Goal: Transaction & Acquisition: Obtain resource

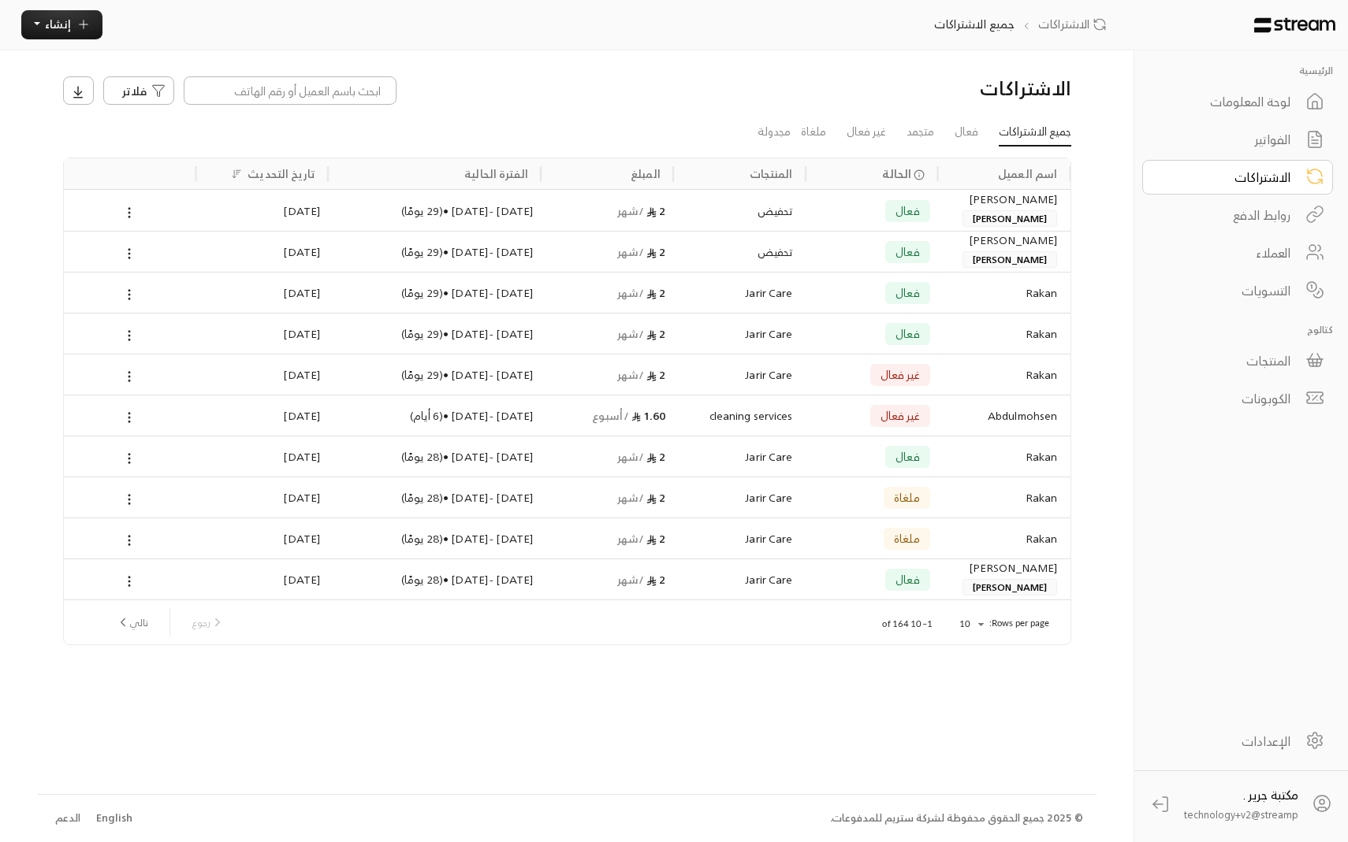
click at [1261, 143] on div "الفواتير" at bounding box center [1226, 139] width 127 height 19
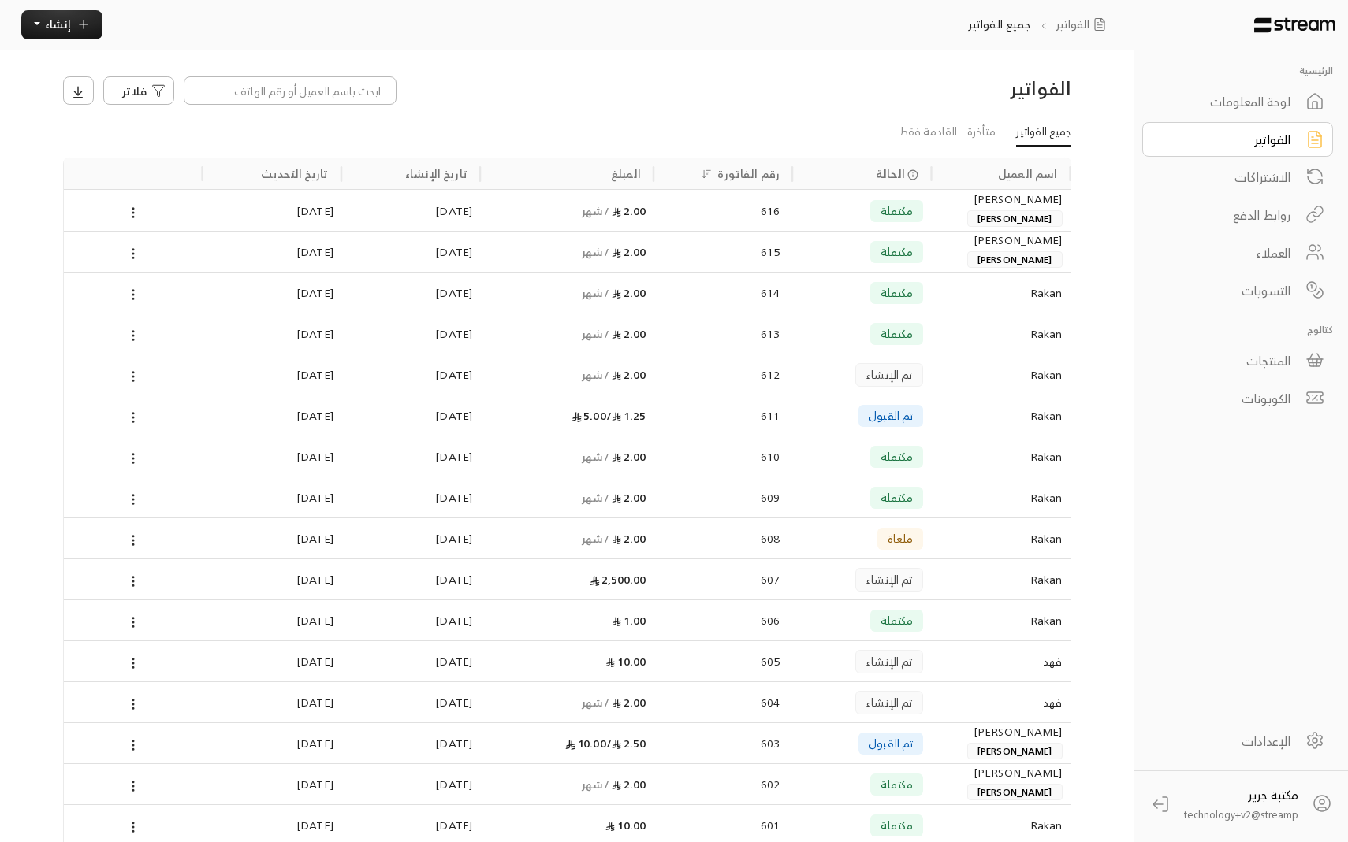
click at [868, 377] on span "تم الإنشاء" at bounding box center [889, 375] width 46 height 12
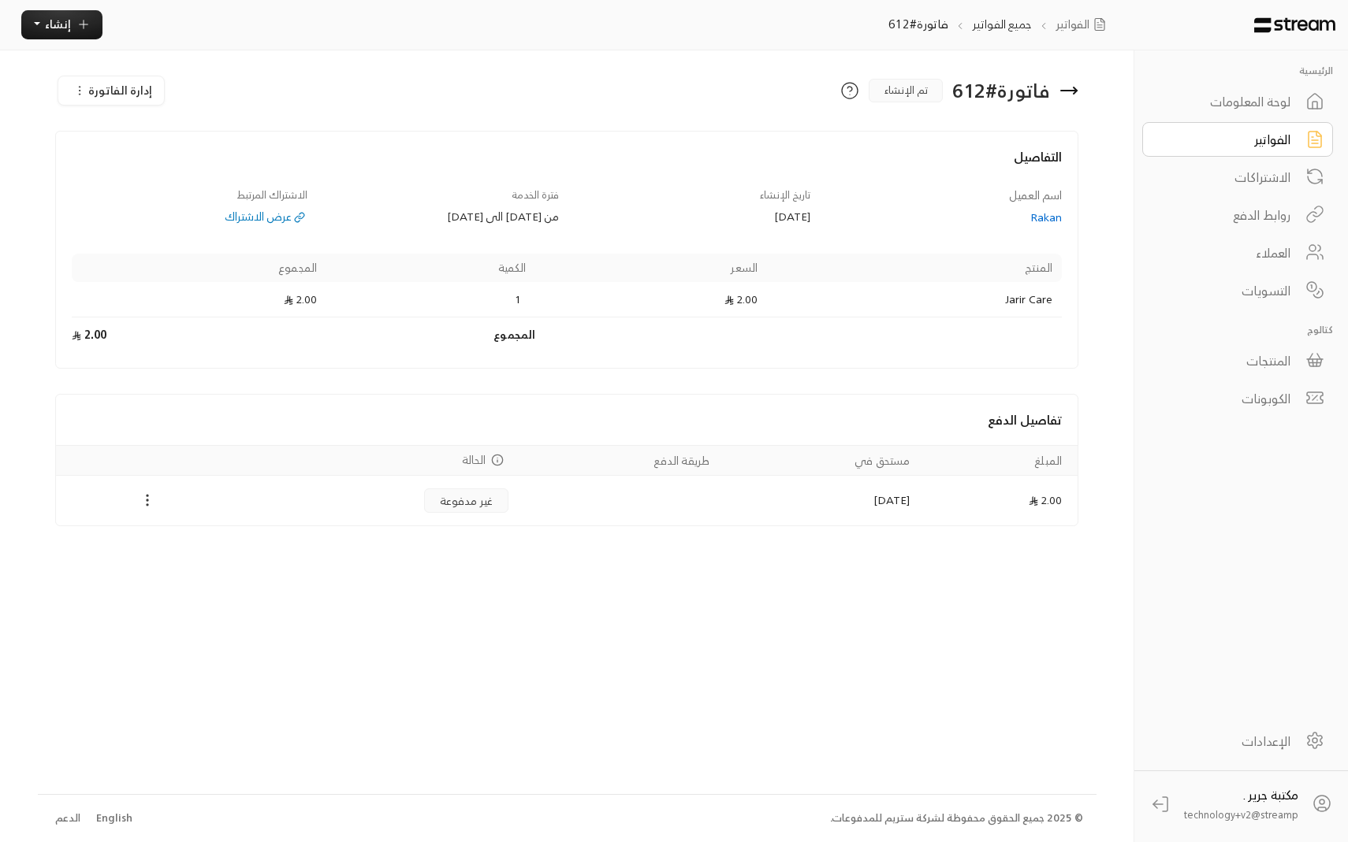
click at [150, 500] on icon "Payments" at bounding box center [147, 501] width 16 height 16
click at [210, 524] on li "تغيير الحالة الى مدفوعة" at bounding box center [206, 529] width 128 height 25
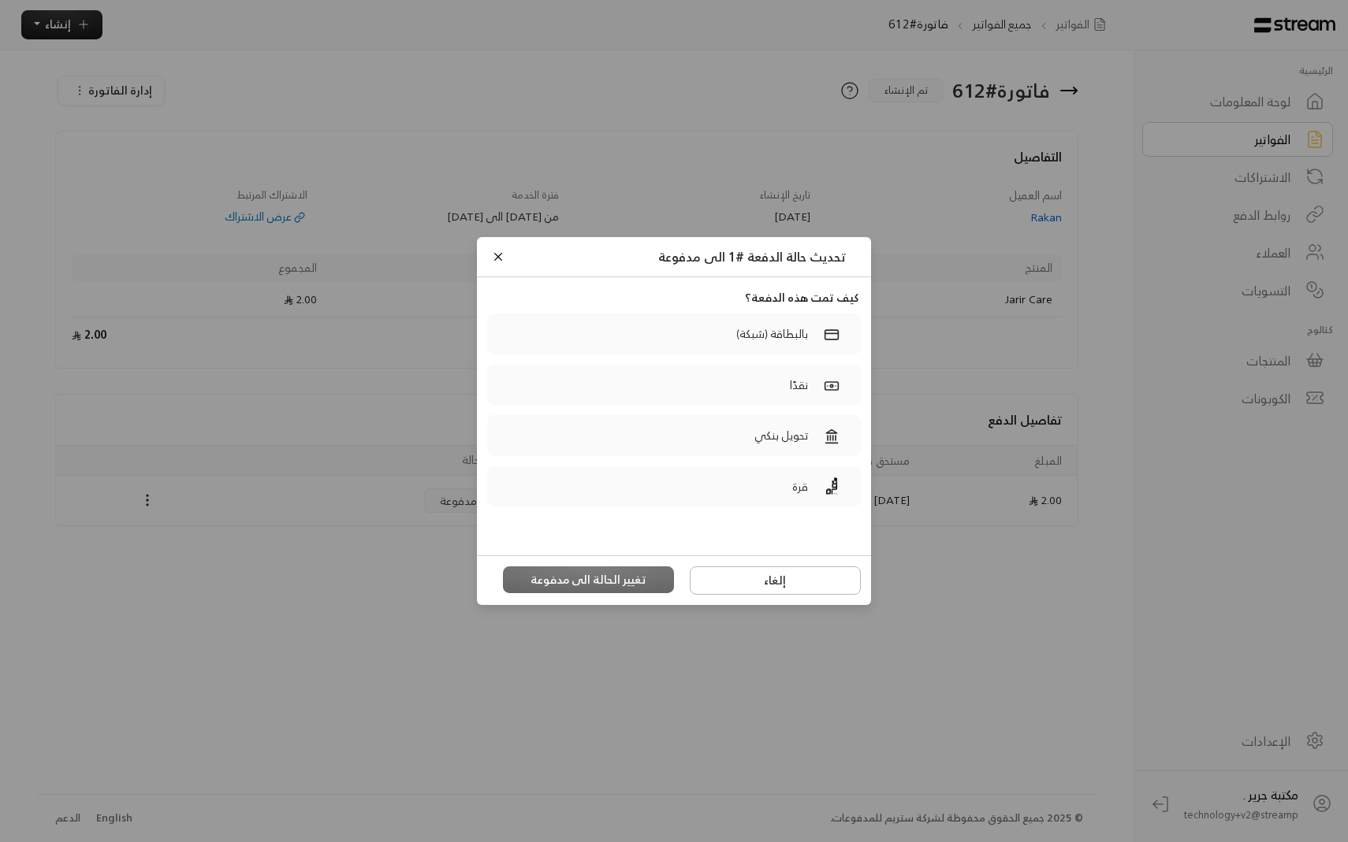
click at [509, 258] on div "تحديث حالة الدفعة #1 الى مدفوعة" at bounding box center [674, 257] width 394 height 40
click at [501, 257] on button "Close" at bounding box center [497, 256] width 17 height 17
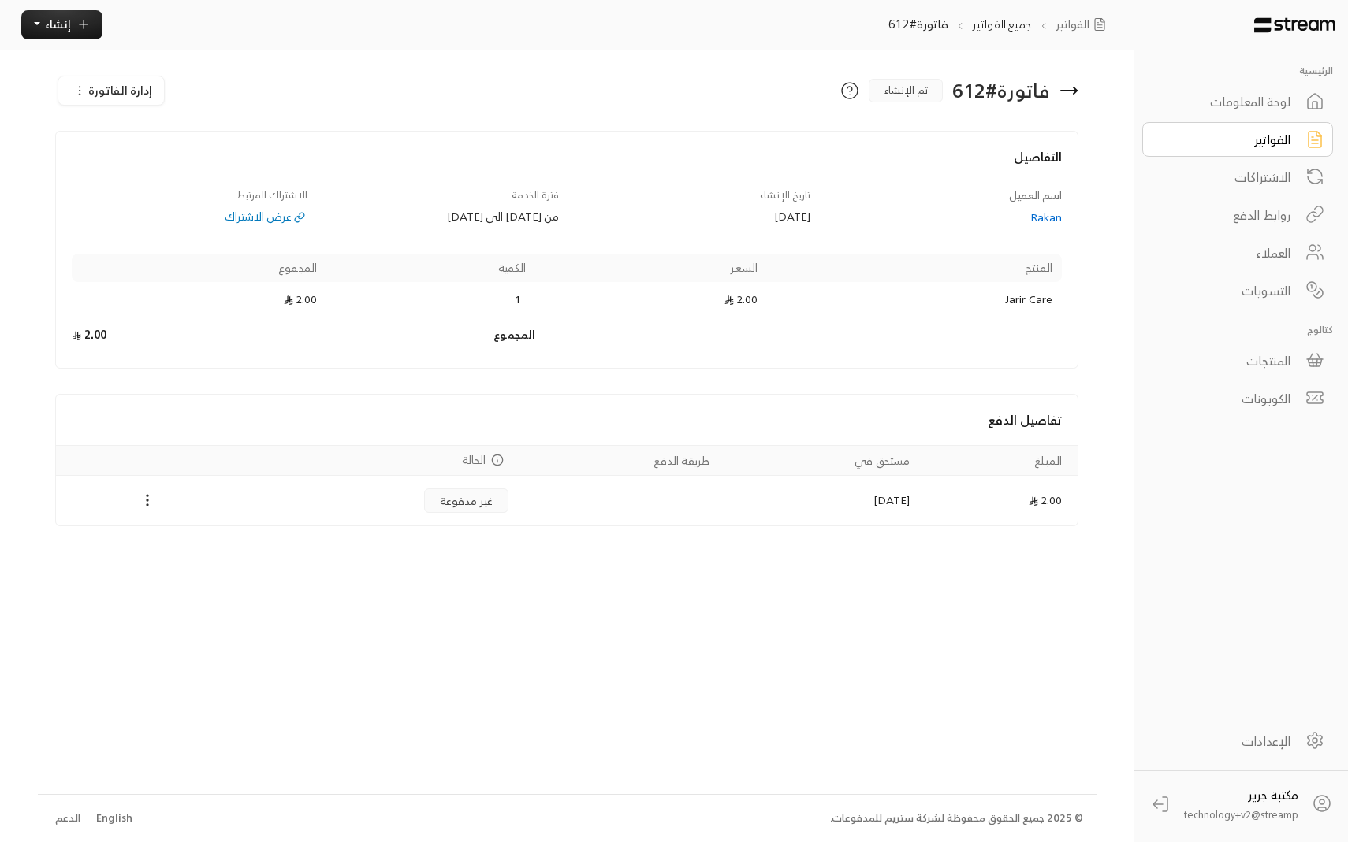
click at [554, 574] on div "فاتورة # 612 تم الإنشاء إدارة الفاتورة التفاصيل اسم العميل Rakan تاريخ الإنشاء …" at bounding box center [567, 421] width 1058 height 743
click at [129, 508] on div "Payments" at bounding box center [147, 500] width 165 height 19
click at [165, 498] on div "Payments" at bounding box center [147, 500] width 165 height 19
click at [147, 504] on icon "Payments" at bounding box center [147, 501] width 16 height 16
click at [199, 519] on li "تغيير الحالة الى مدفوعة" at bounding box center [206, 529] width 128 height 25
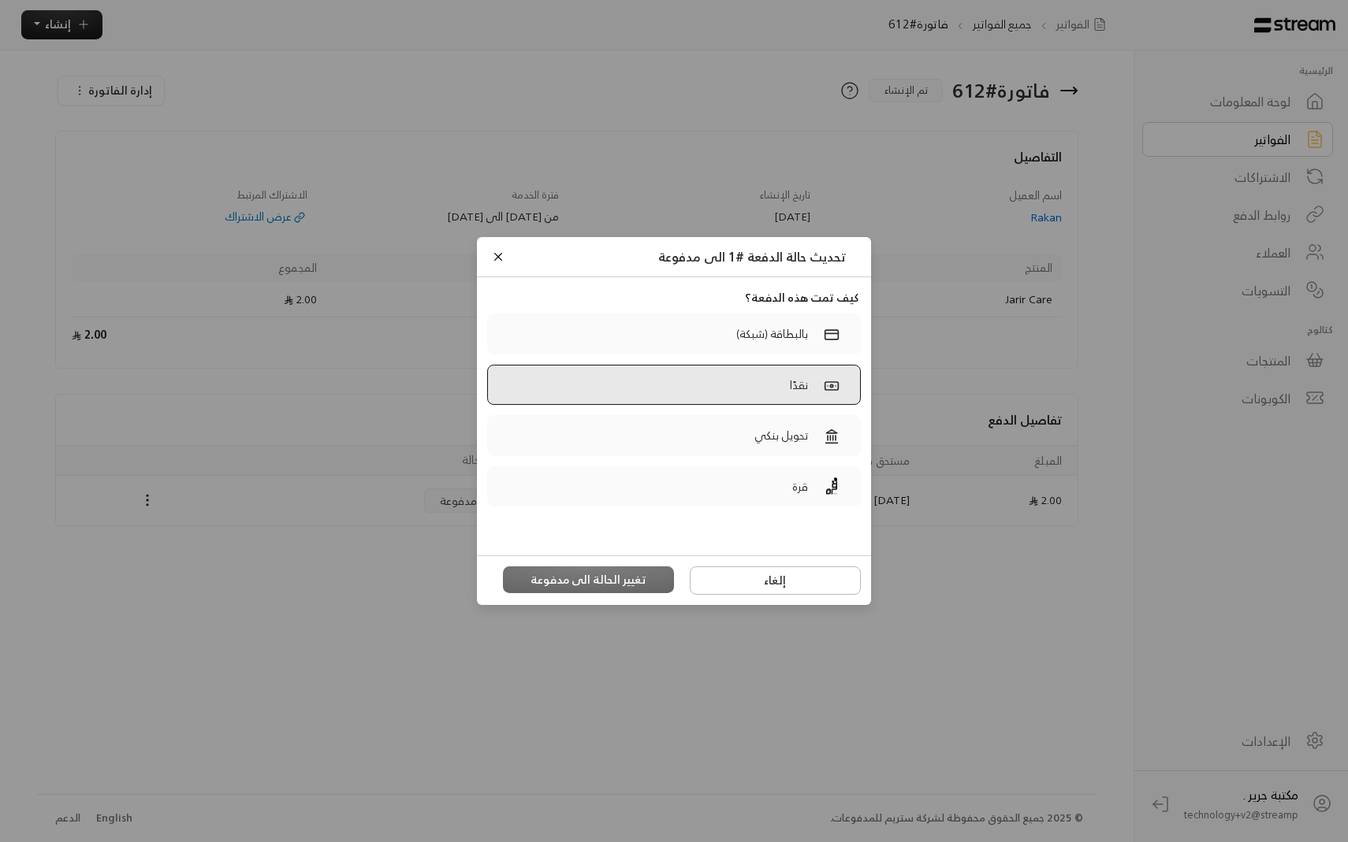
click at [731, 391] on label "نقدًا" at bounding box center [674, 385] width 374 height 41
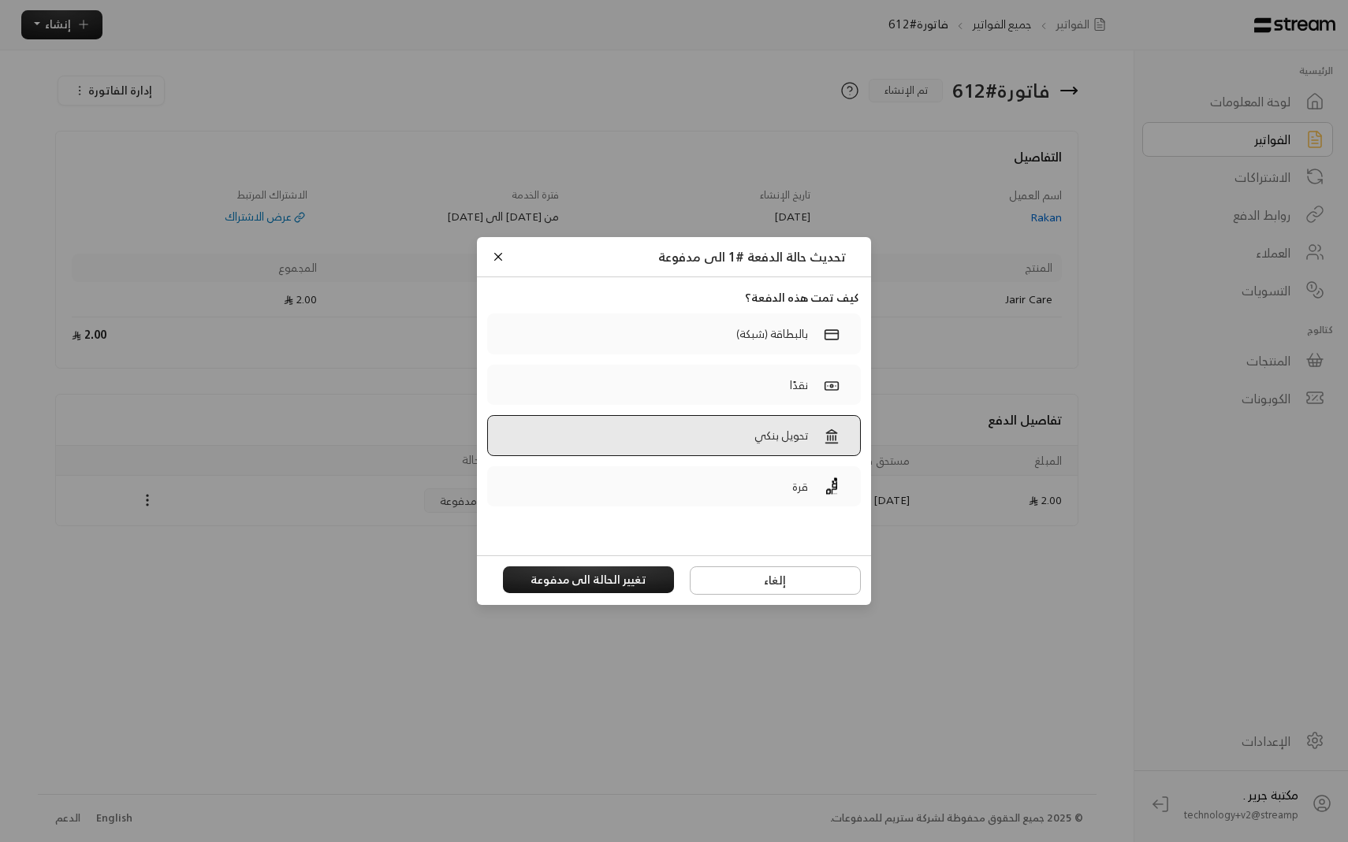
click at [740, 433] on label "تحويل بنكي" at bounding box center [674, 435] width 374 height 41
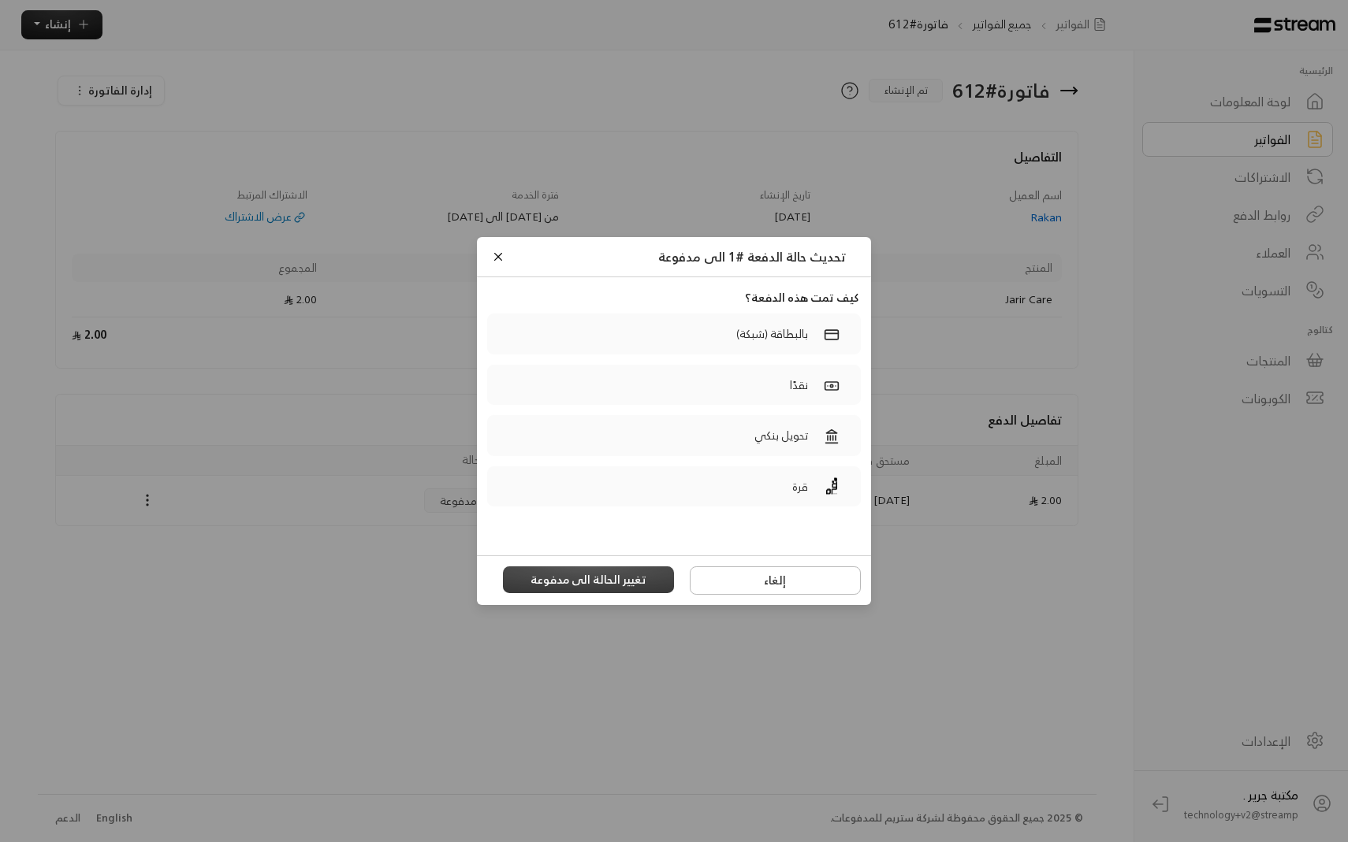
click at [667, 578] on button "تغيير الحالة الى مدفوعة" at bounding box center [589, 580] width 172 height 27
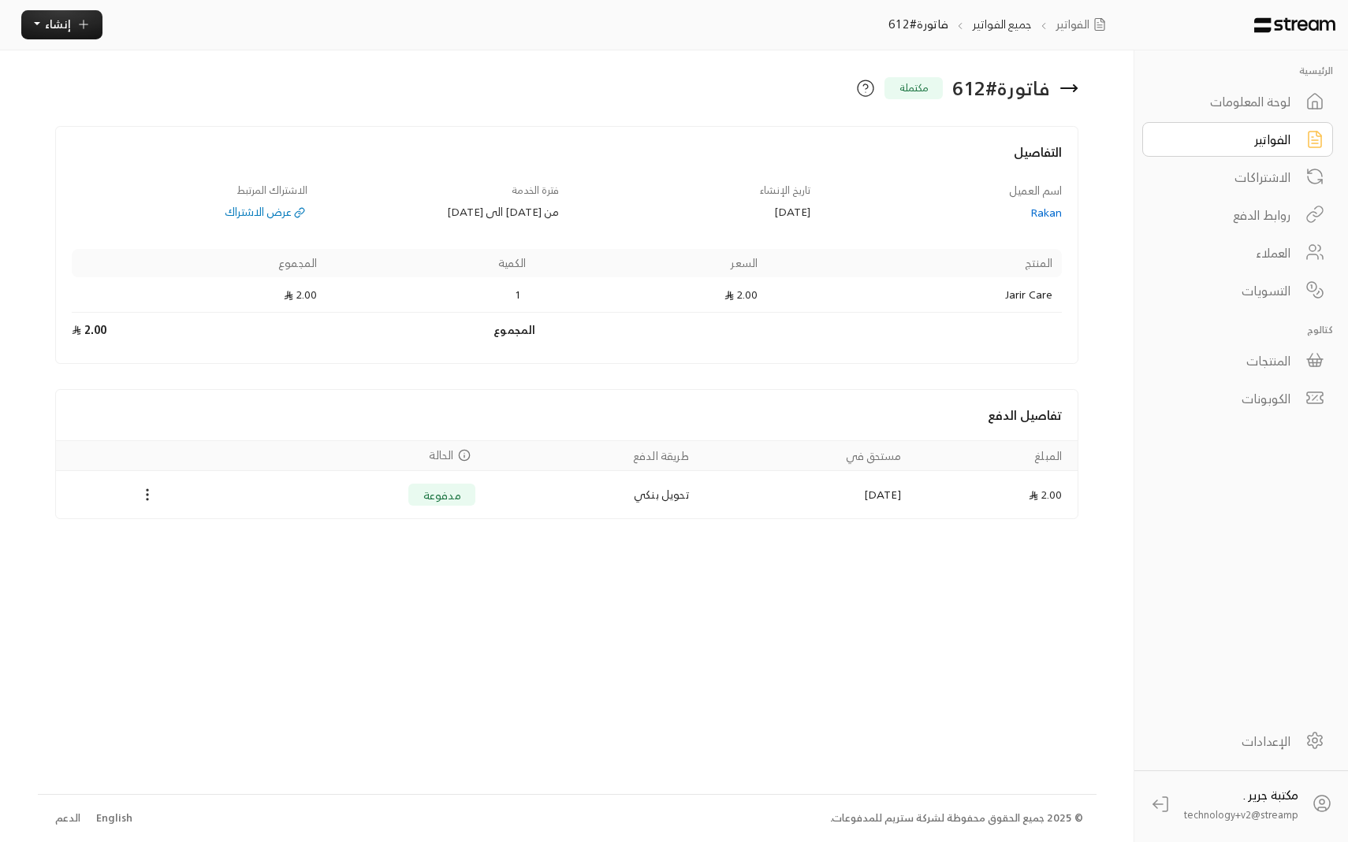
click at [1216, 102] on div "لوحة المعلومات" at bounding box center [1226, 101] width 127 height 19
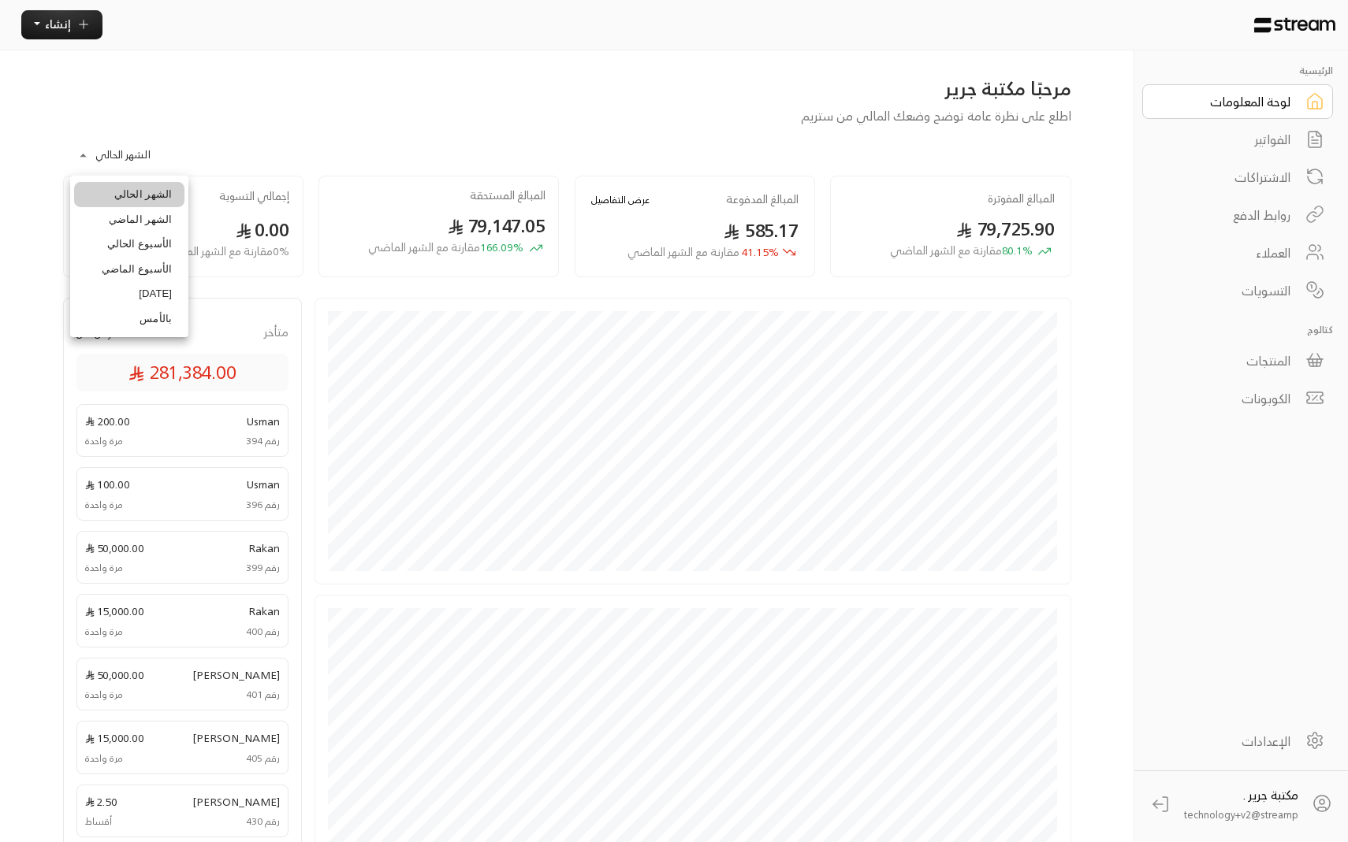
click at [126, 157] on body "**********" at bounding box center [674, 421] width 1348 height 842
click at [117, 151] on div at bounding box center [674, 421] width 1348 height 842
click at [1247, 97] on div "لوحة المعلومات" at bounding box center [1226, 101] width 127 height 19
click at [1184, 102] on div "لوحة المعلومات" at bounding box center [1226, 101] width 127 height 19
click at [1210, 111] on div "لوحة المعلومات" at bounding box center [1226, 101] width 127 height 19
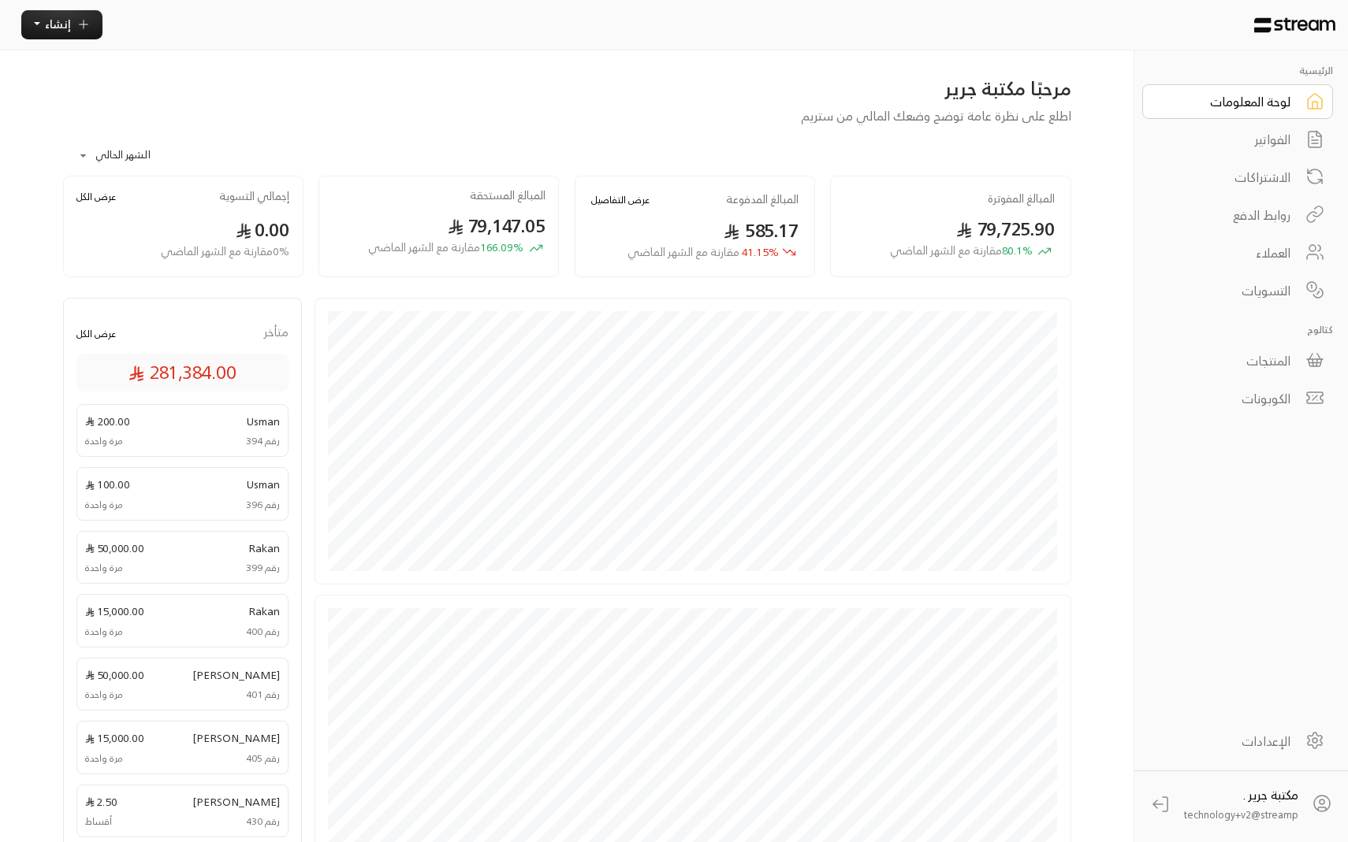
click at [1270, 739] on div "الإعدادات" at bounding box center [1226, 741] width 127 height 19
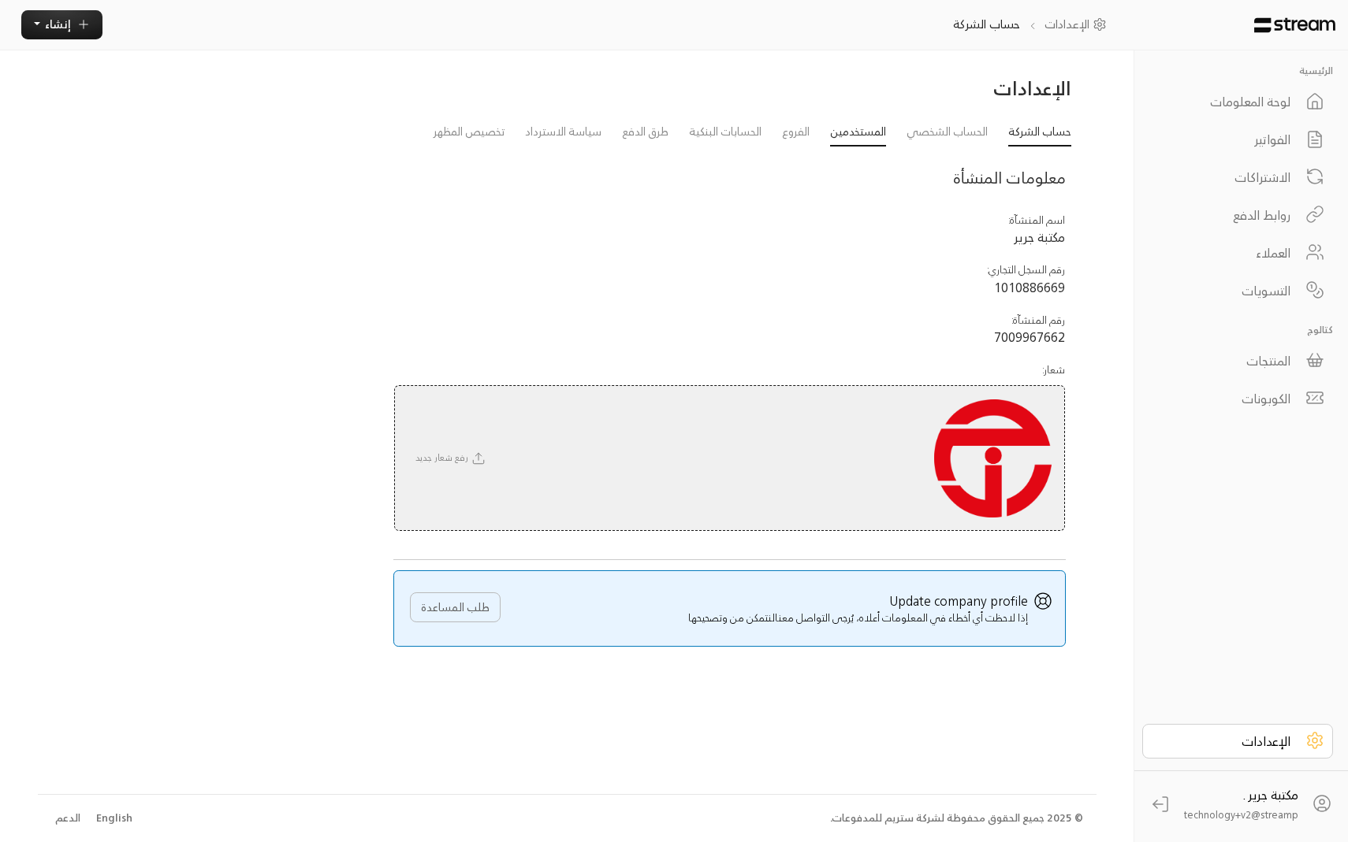
click at [846, 133] on link "المستخدمين" at bounding box center [858, 133] width 56 height 28
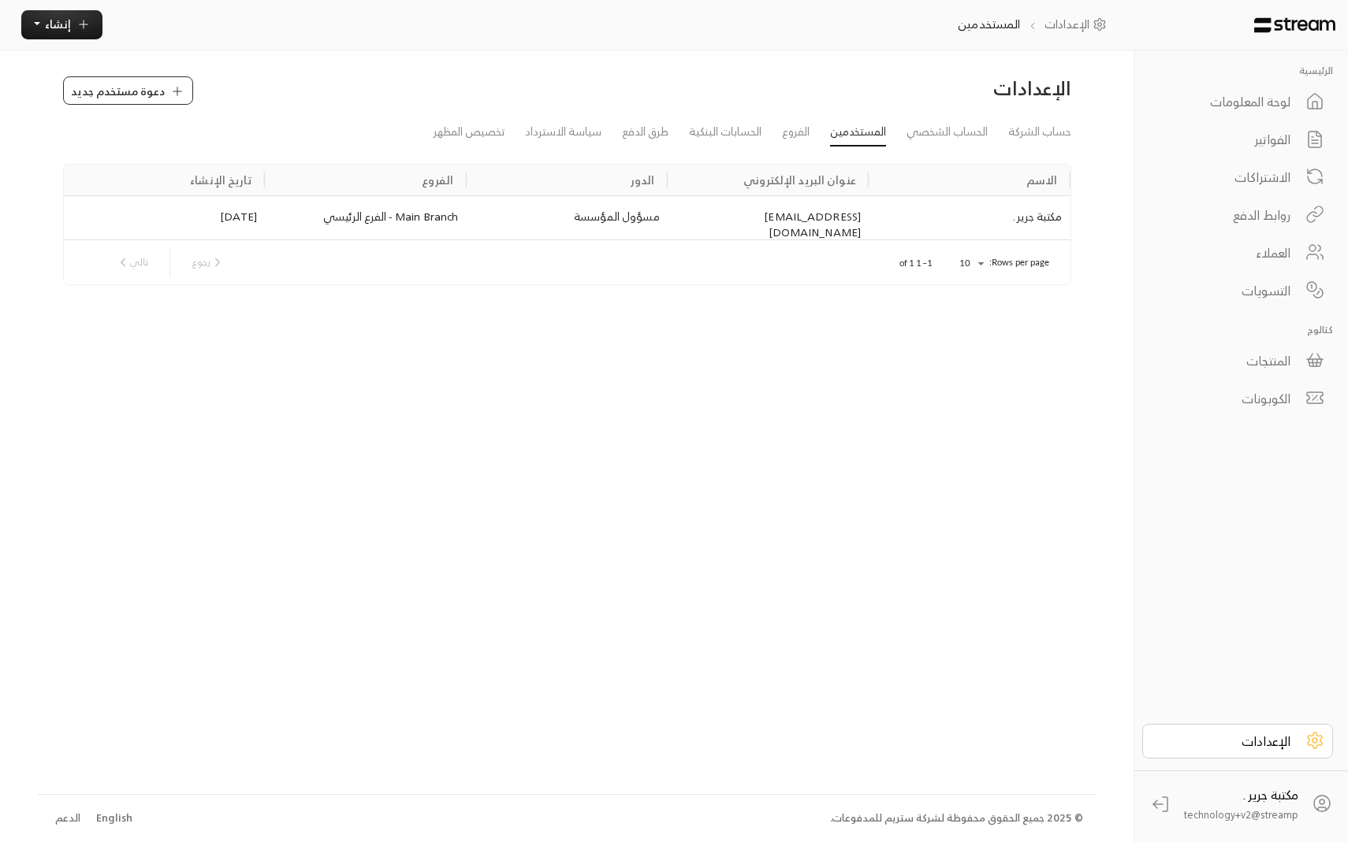
click at [155, 97] on span "دعوة مستخدم جديد" at bounding box center [118, 91] width 94 height 17
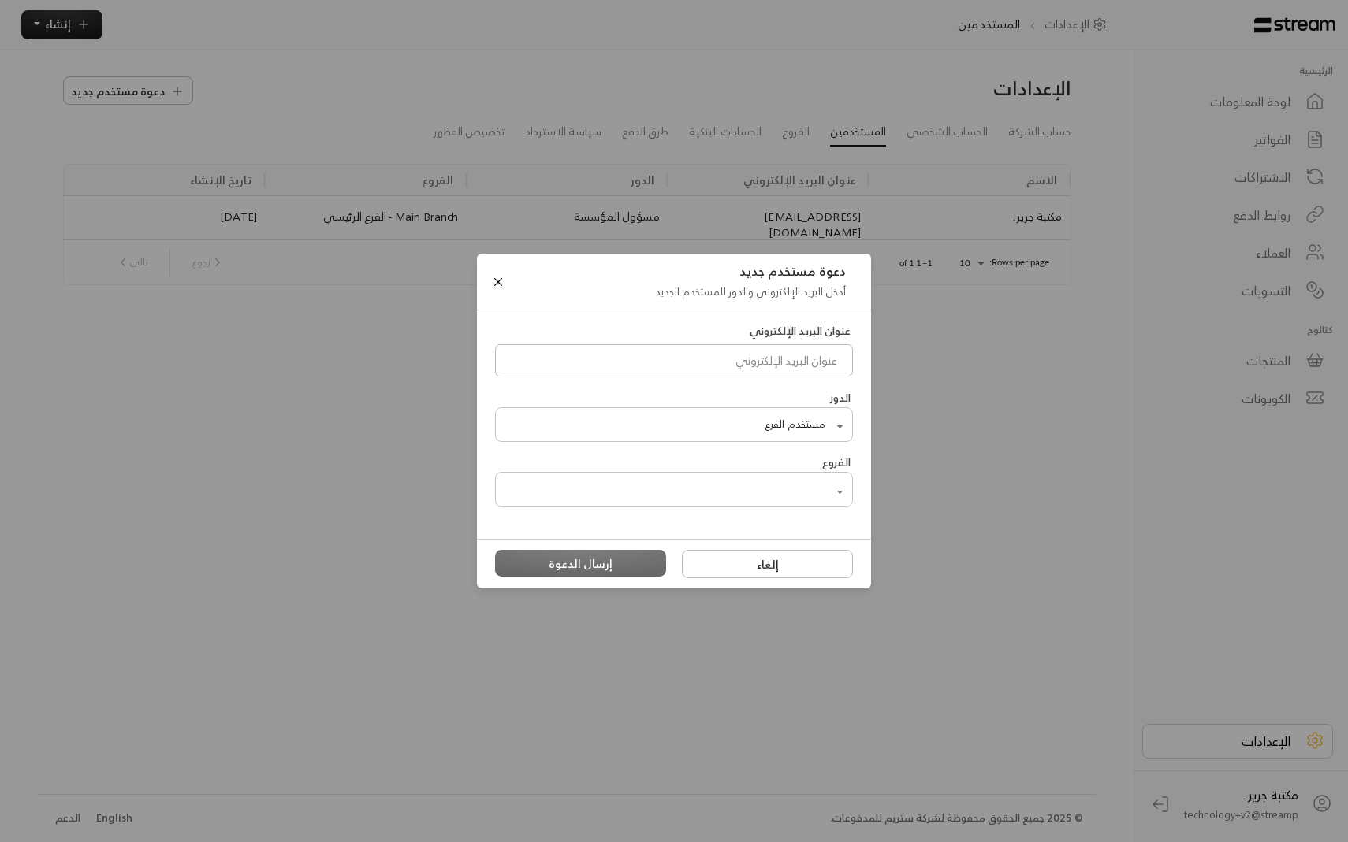
click at [753, 431] on body "الرئيسية لوحة المعلومات الفواتير الاشتراكات روابط الدفع العملاء التسويات كتالوج…" at bounding box center [674, 421] width 1348 height 842
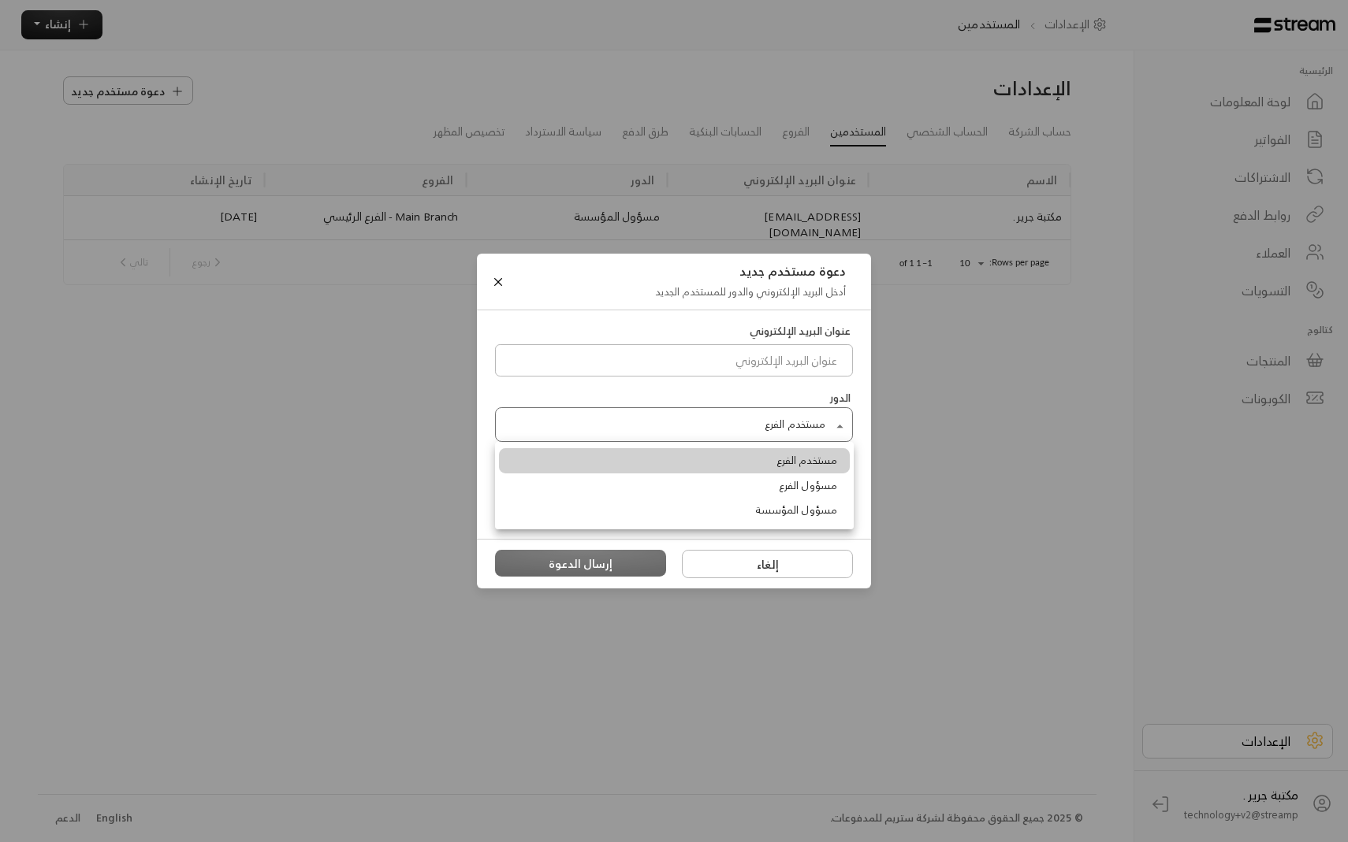
click at [587, 403] on div at bounding box center [674, 421] width 1348 height 842
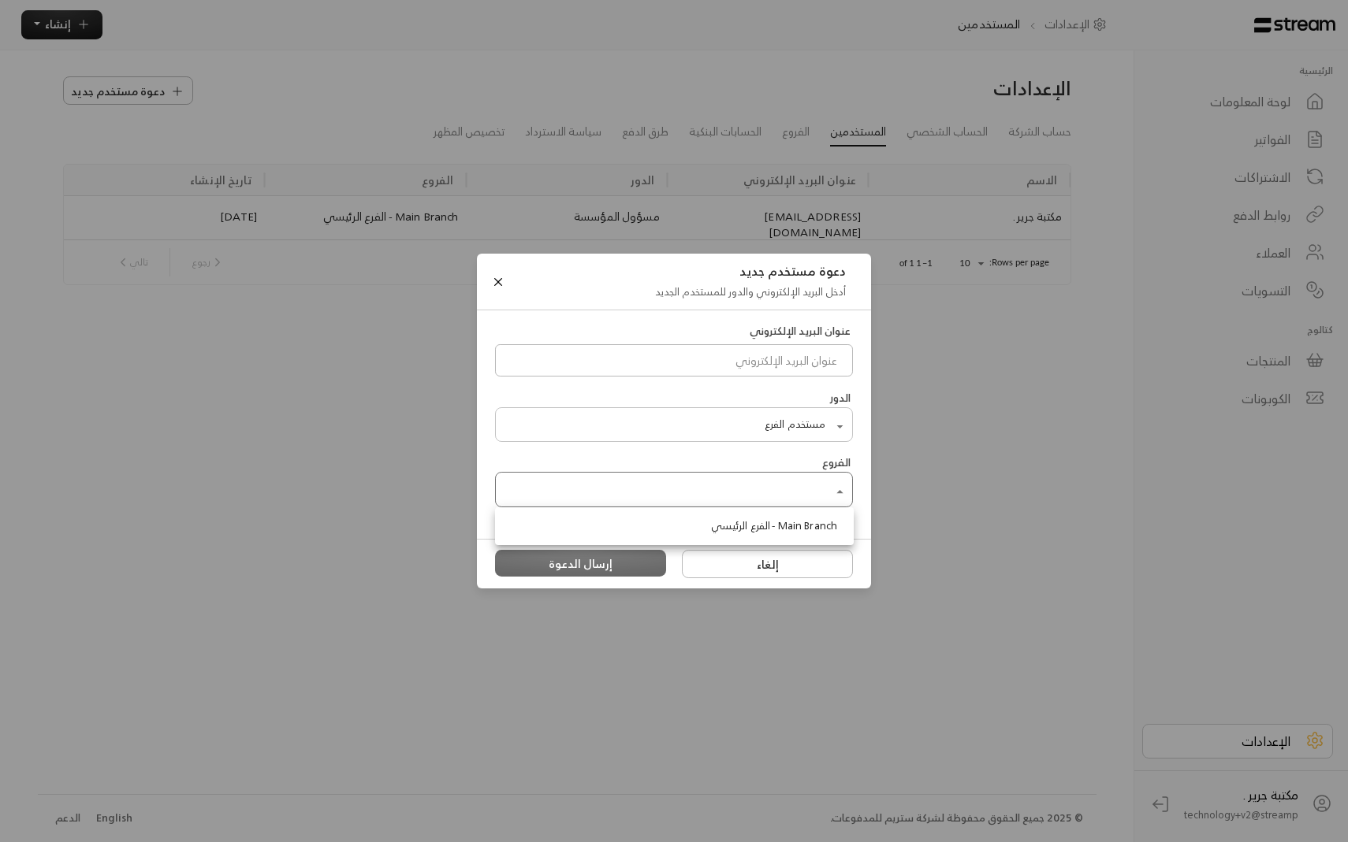
click at [609, 484] on body "الرئيسية لوحة المعلومات الفواتير الاشتراكات روابط الدفع العملاء التسويات كتالوج…" at bounding box center [674, 421] width 1348 height 842
click at [606, 460] on div at bounding box center [674, 421] width 1348 height 842
click at [500, 277] on button "Close" at bounding box center [497, 281] width 17 height 17
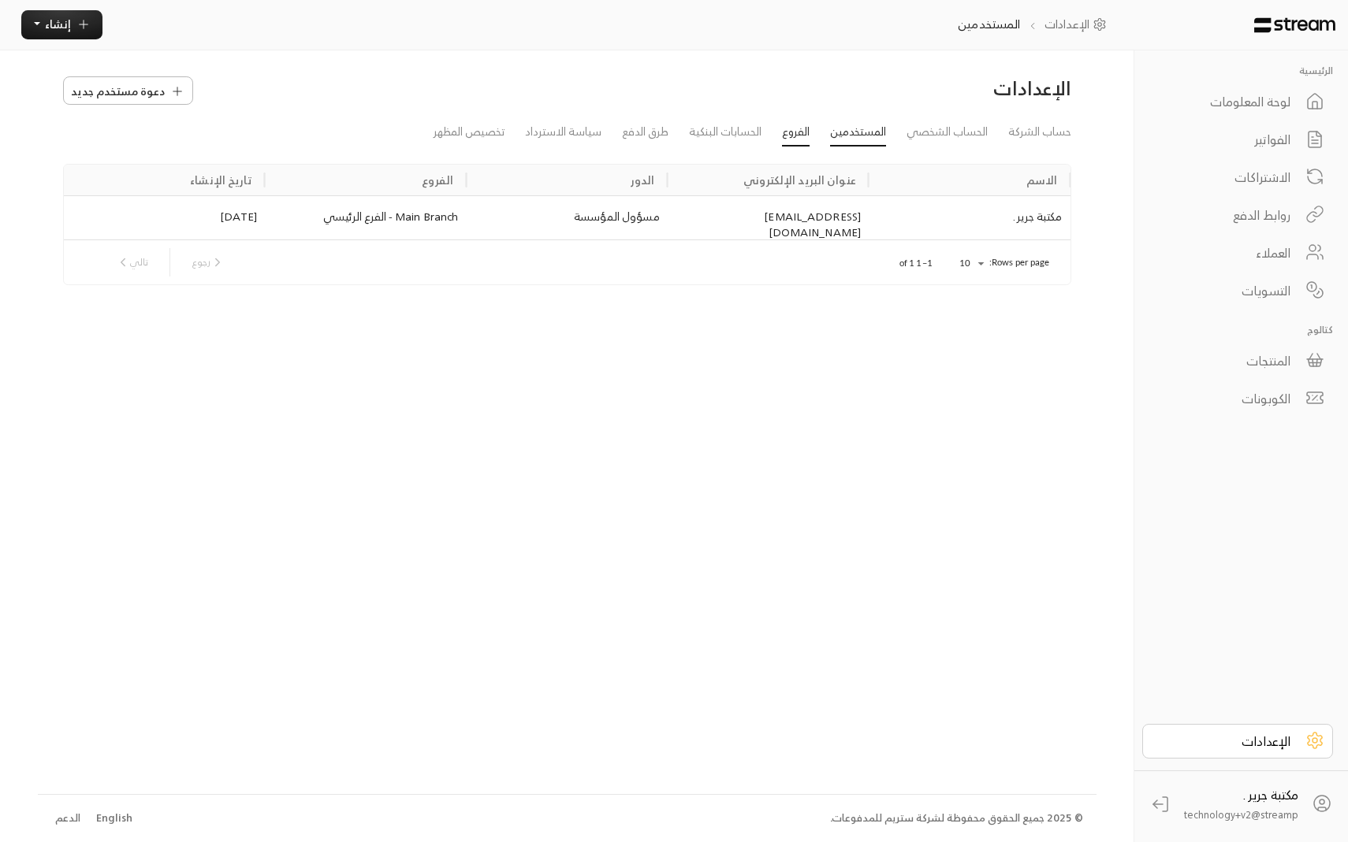
click at [789, 136] on link "الفروع" at bounding box center [796, 133] width 28 height 28
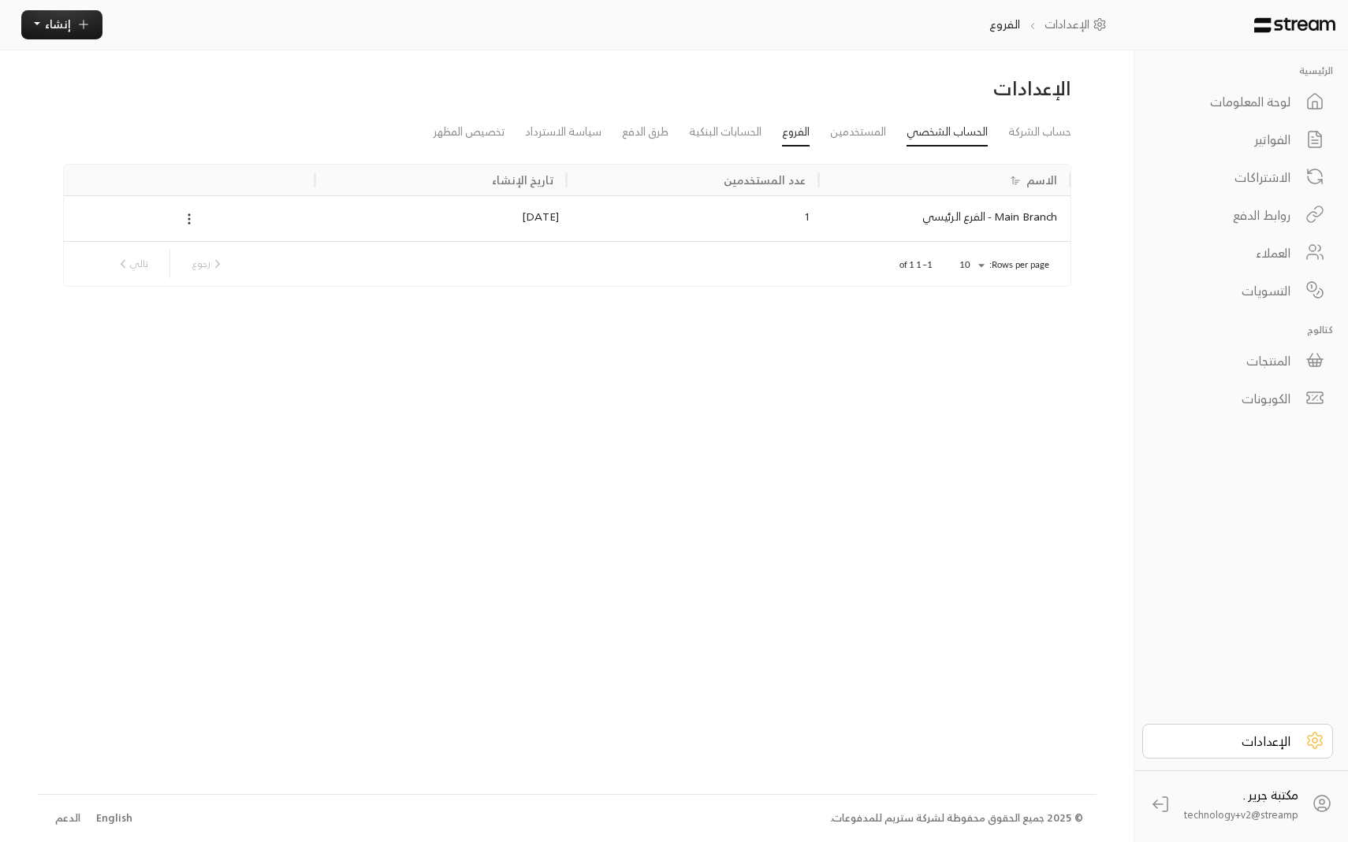
click at [920, 126] on link "الحساب الشخصي" at bounding box center [946, 133] width 81 height 28
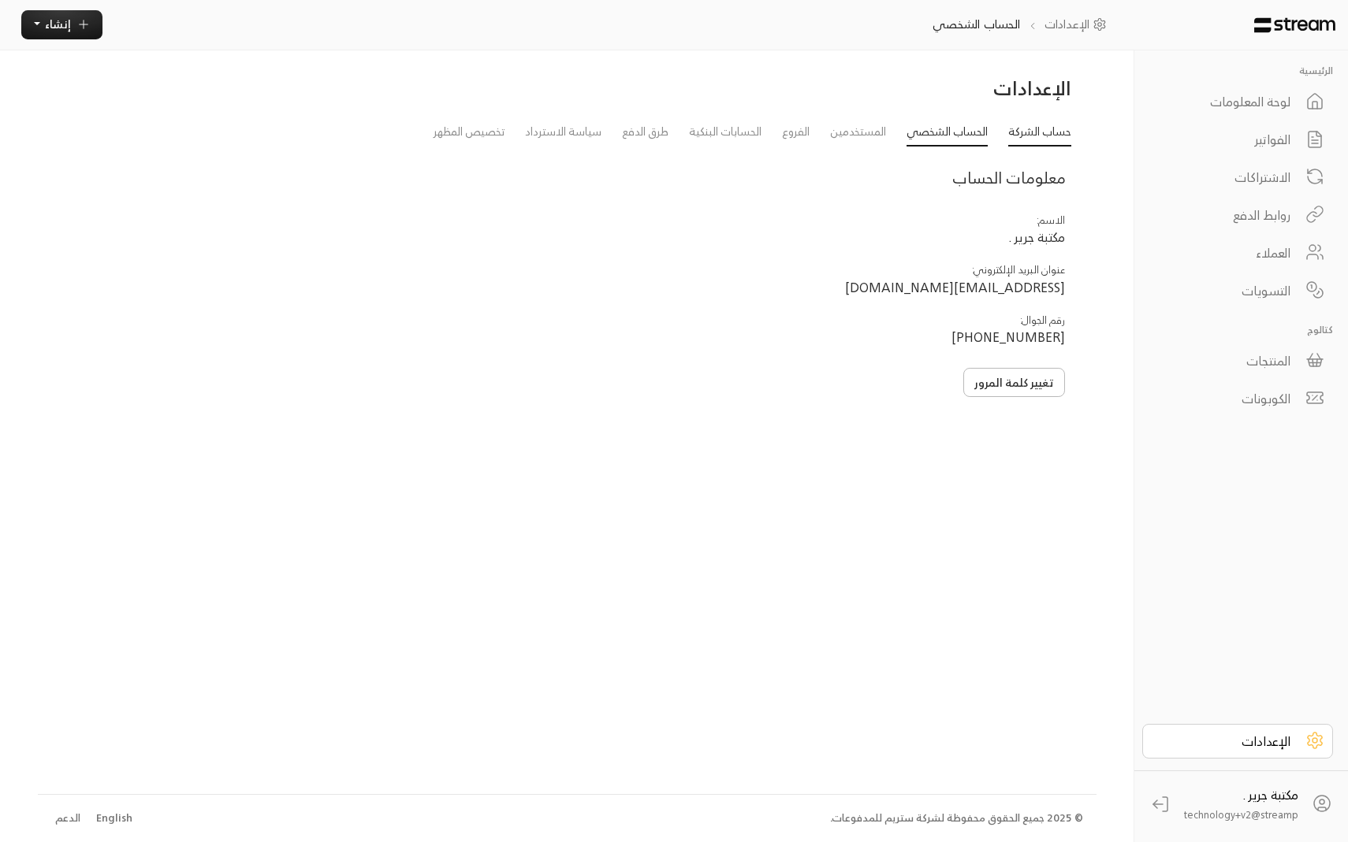
click at [1036, 128] on link "حساب الشركة" at bounding box center [1039, 133] width 63 height 28
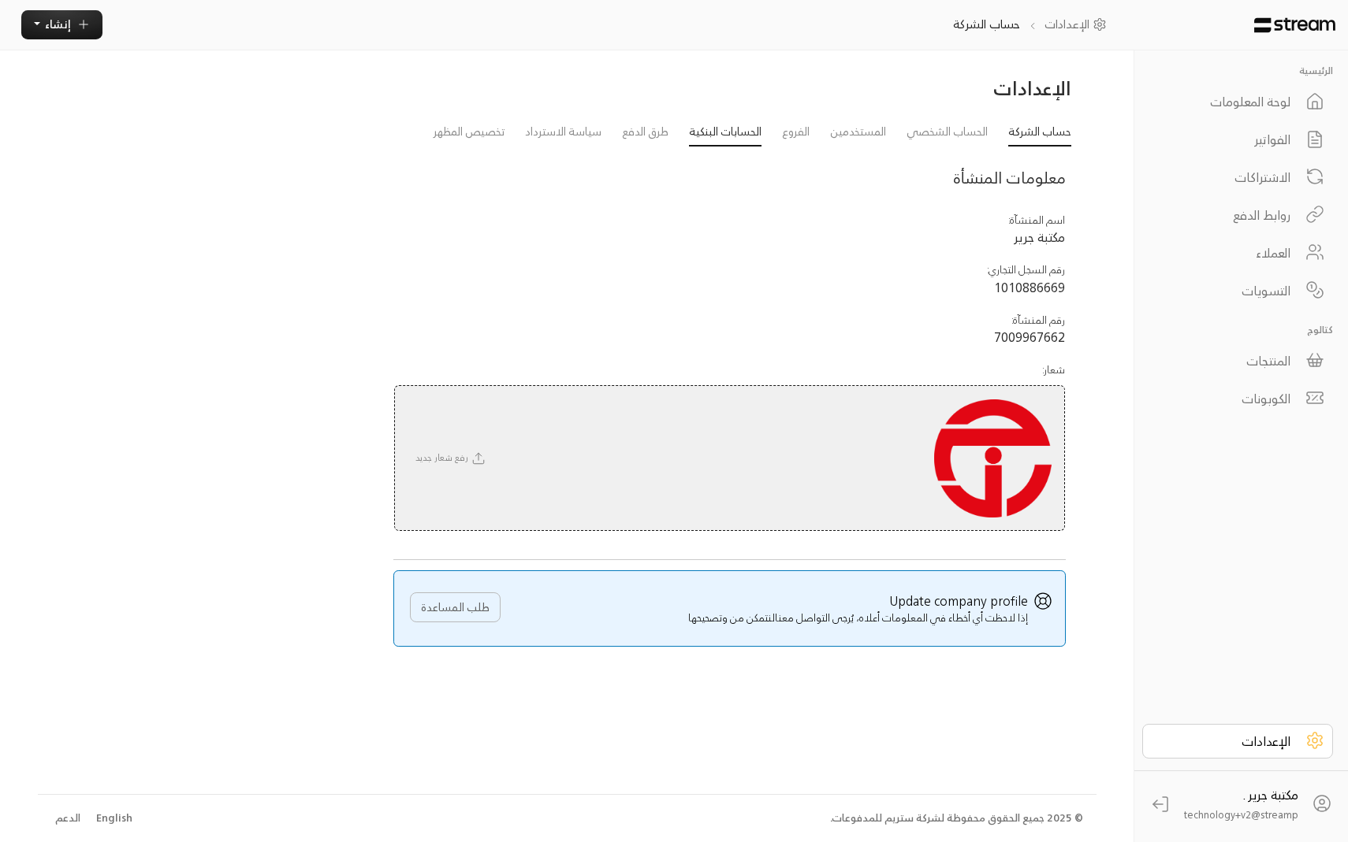
click at [719, 136] on link "الحسابات البنكية" at bounding box center [725, 133] width 73 height 28
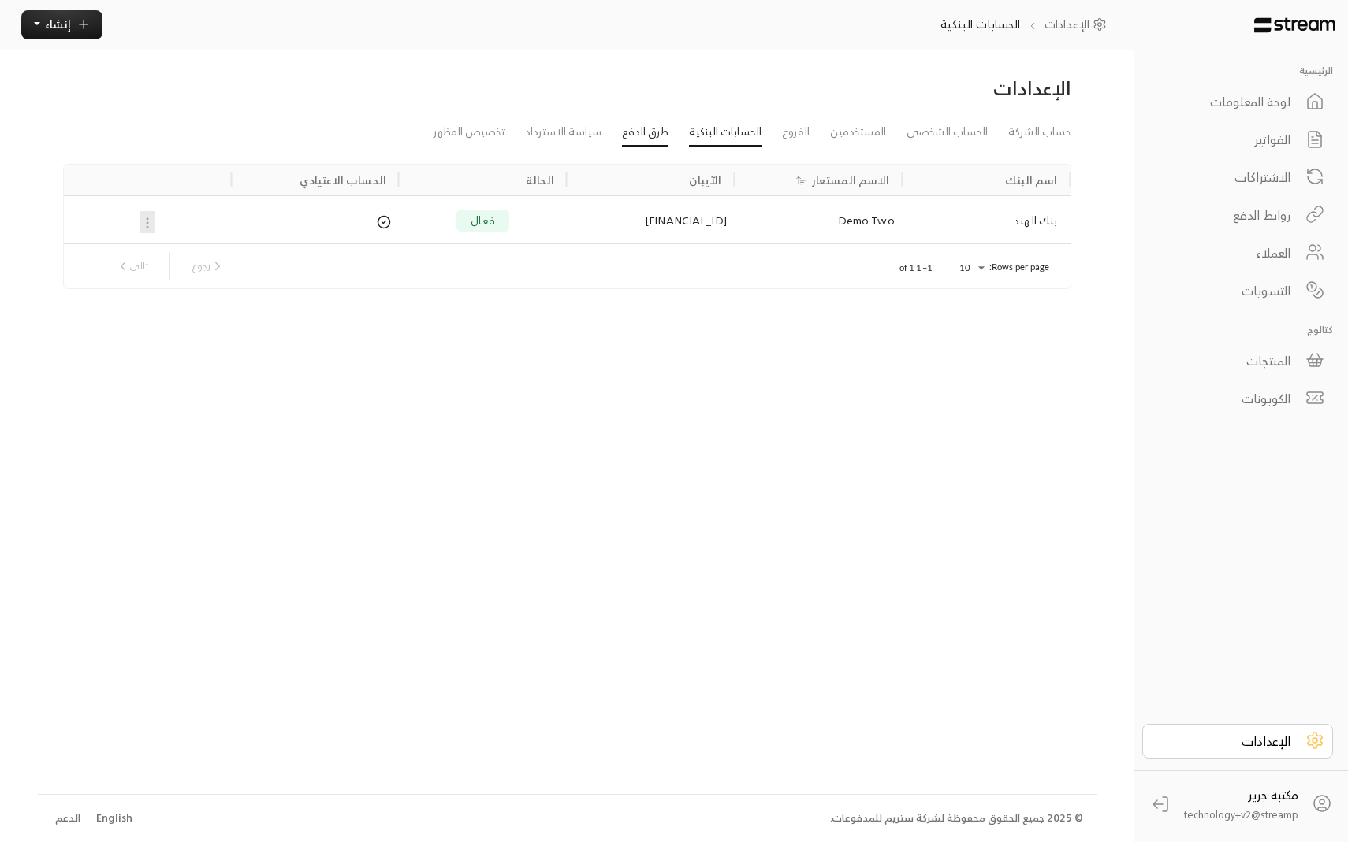
click at [638, 135] on link "طرق الدفع" at bounding box center [645, 133] width 46 height 28
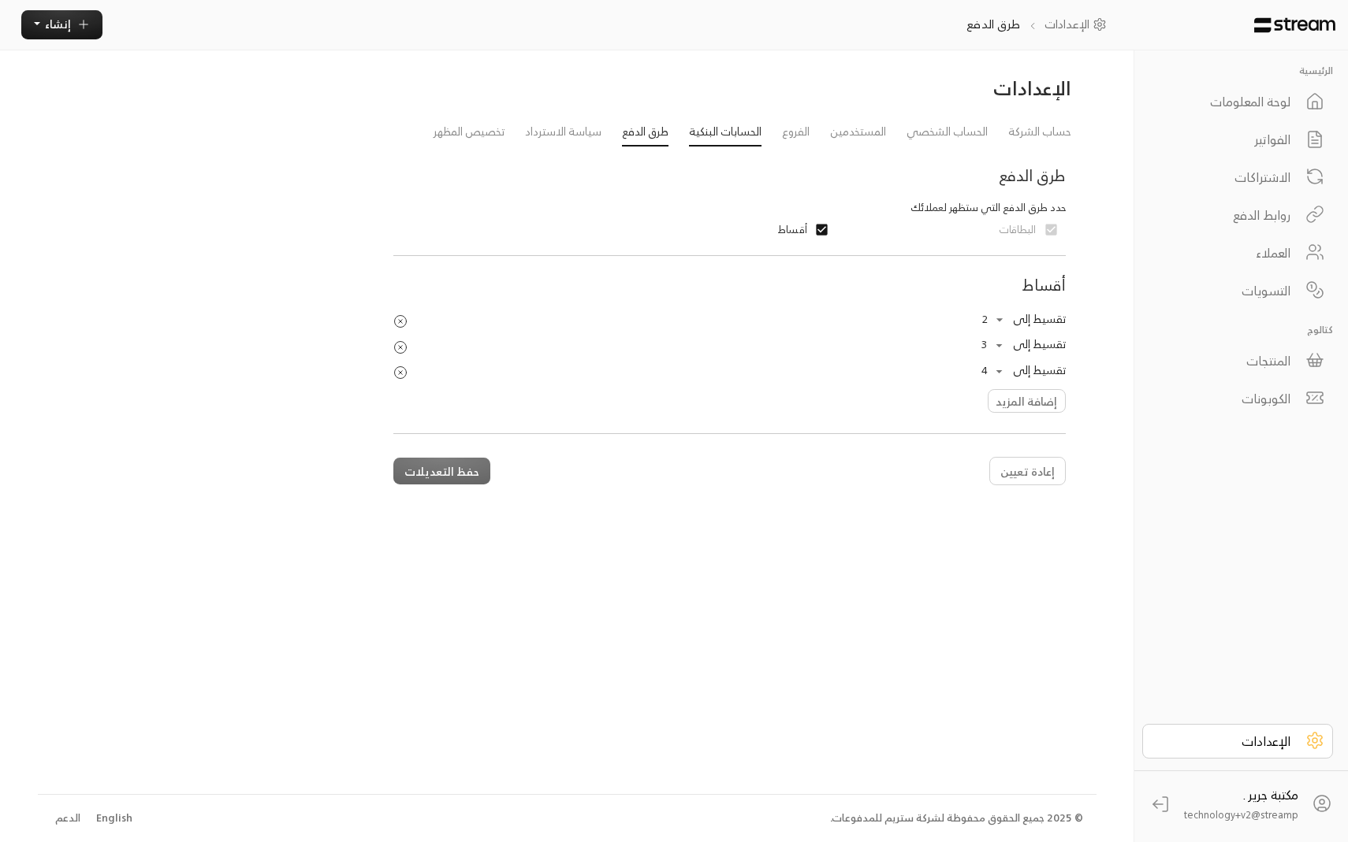
click at [722, 132] on link "الحسابات البنكية" at bounding box center [725, 133] width 73 height 28
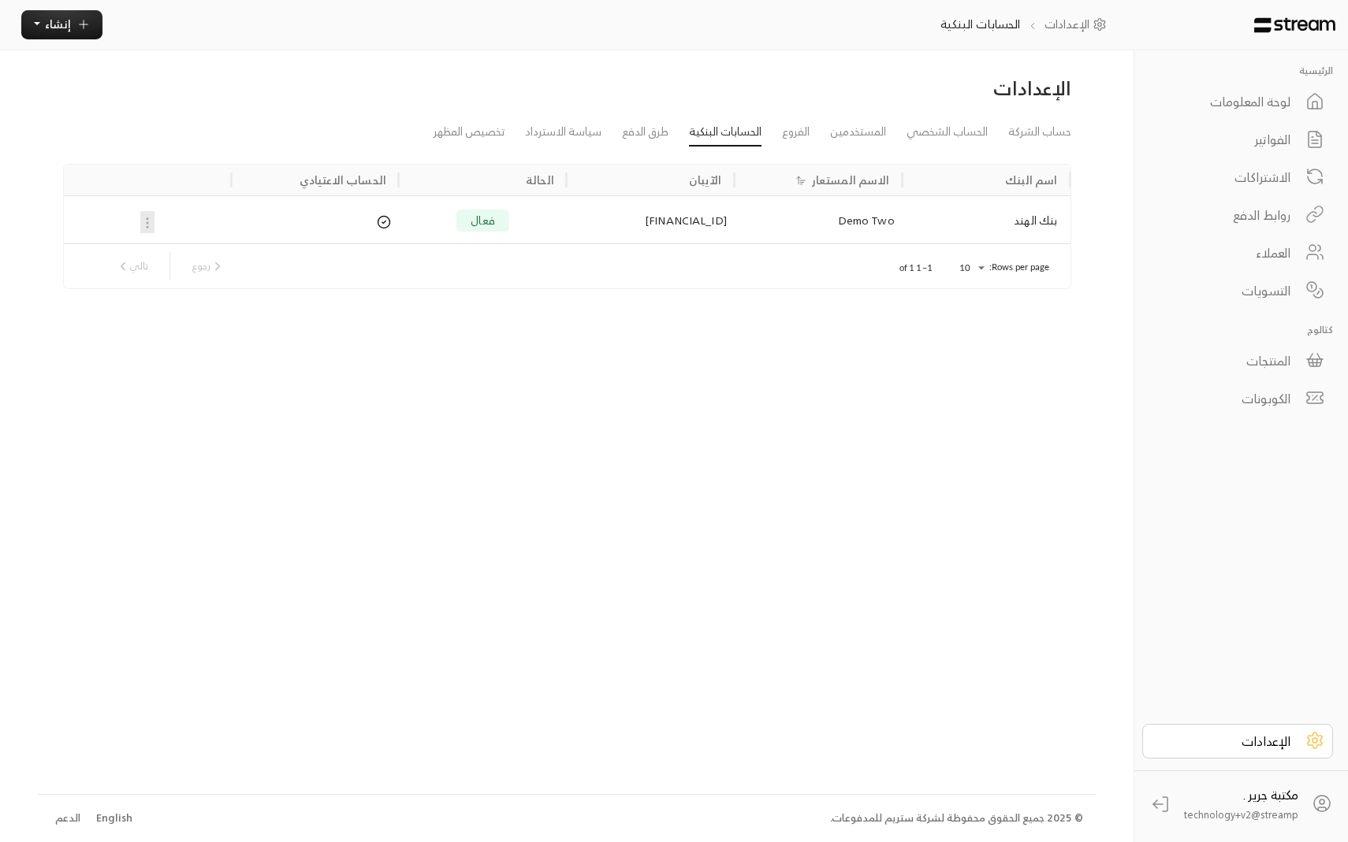
click at [1273, 104] on div "لوحة المعلومات" at bounding box center [1226, 101] width 127 height 19
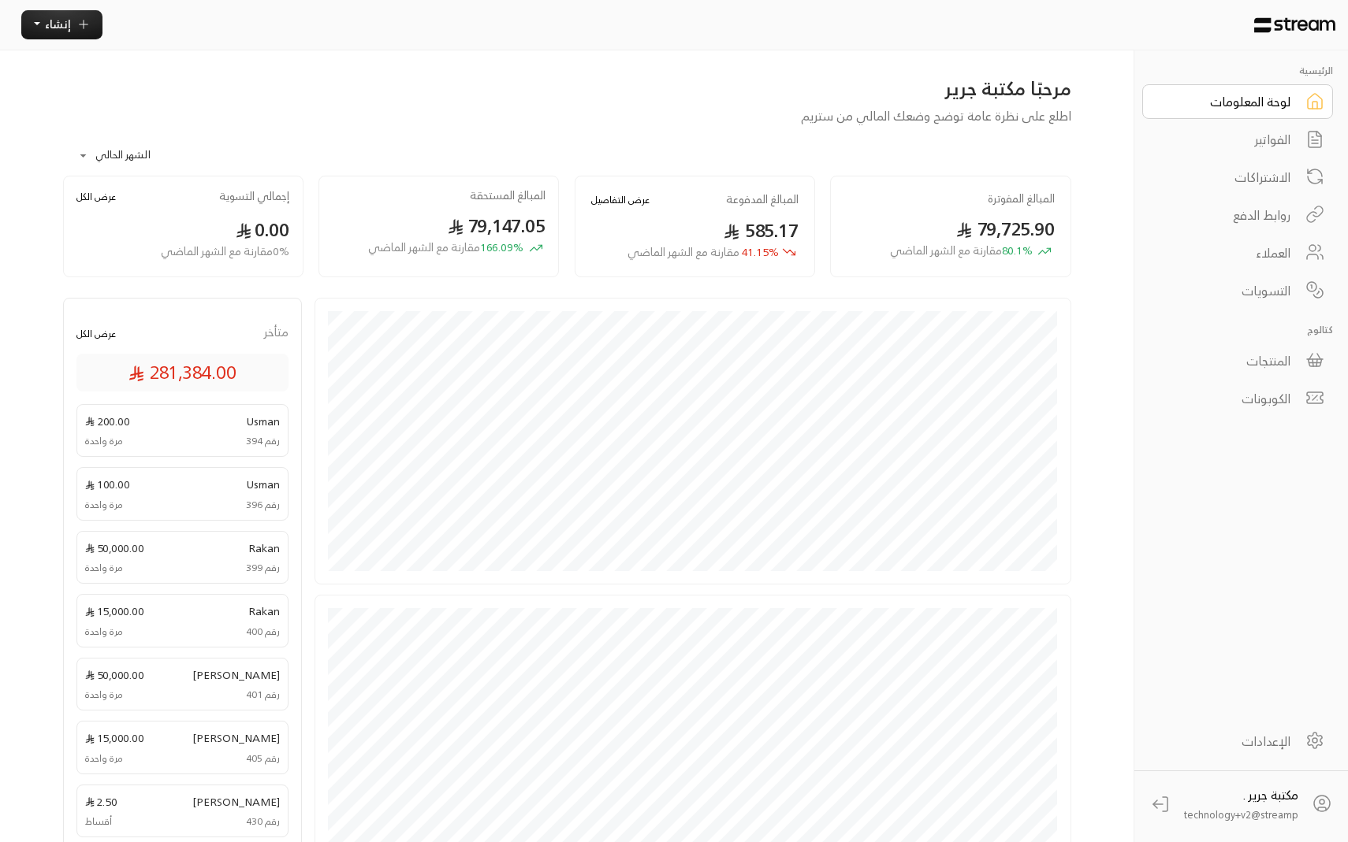
click at [1278, 250] on div "العملاء" at bounding box center [1226, 253] width 127 height 19
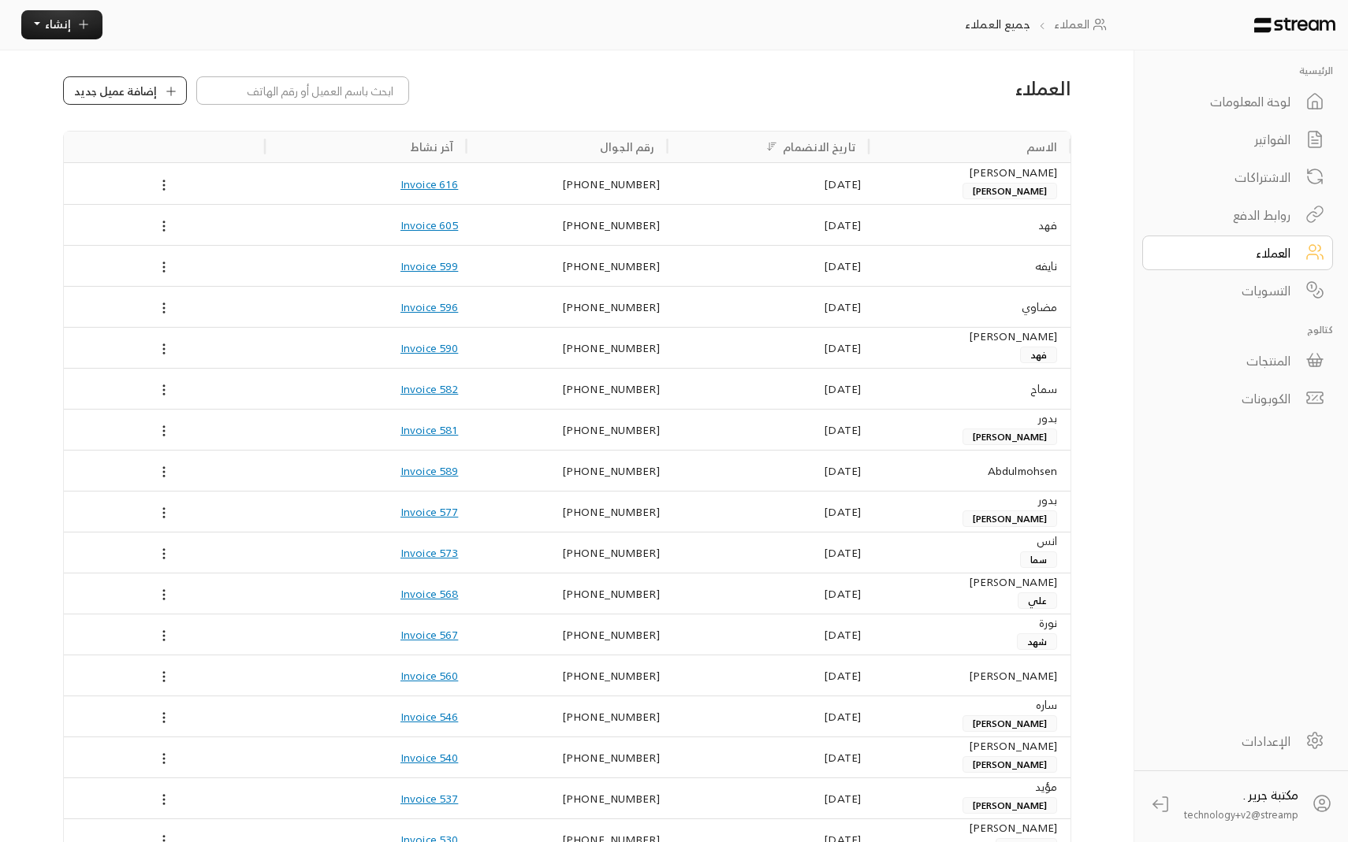
click at [111, 95] on span "إضافة عميل جديد" at bounding box center [115, 91] width 83 height 17
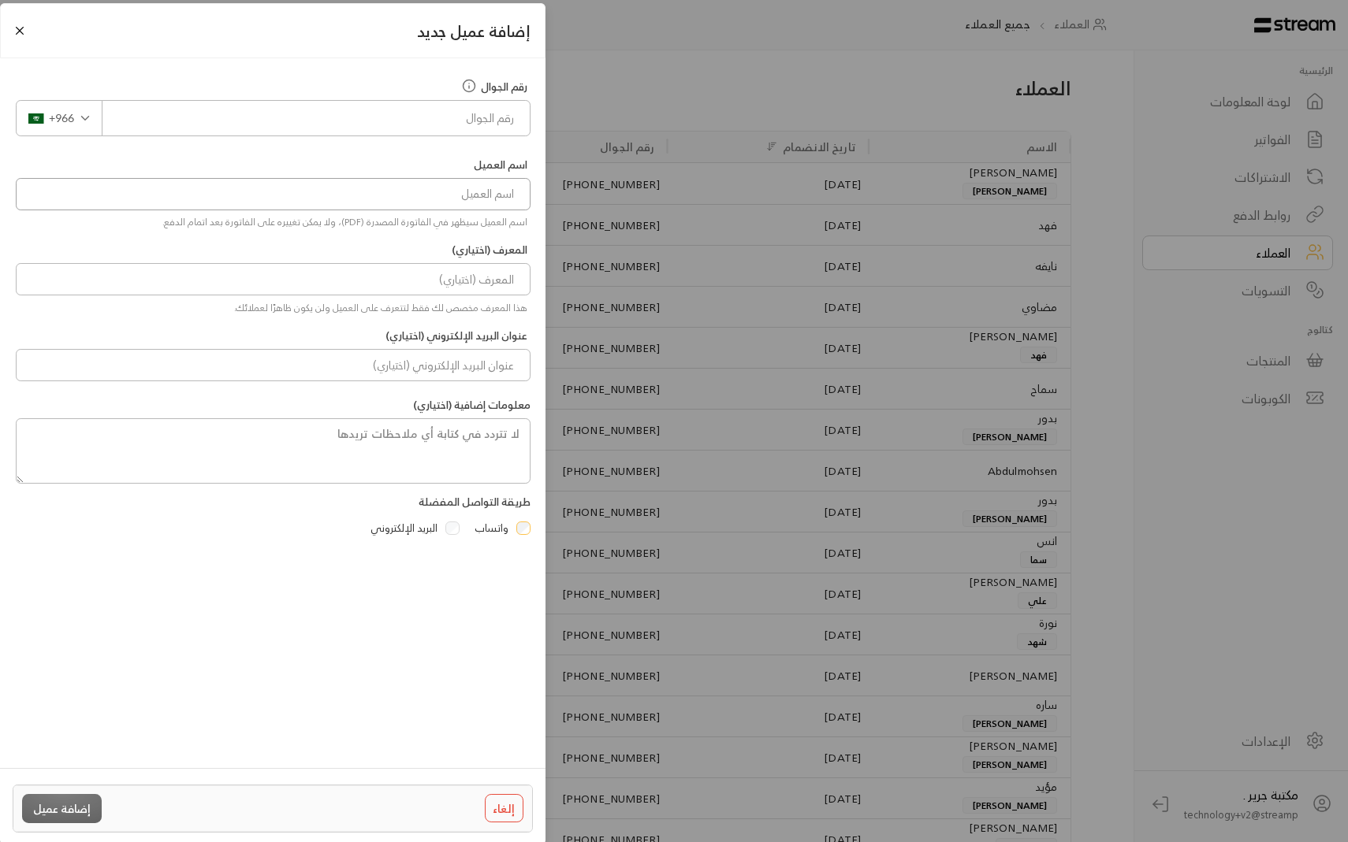
click at [467, 199] on input at bounding box center [273, 194] width 515 height 32
type input "i"
type input "h"
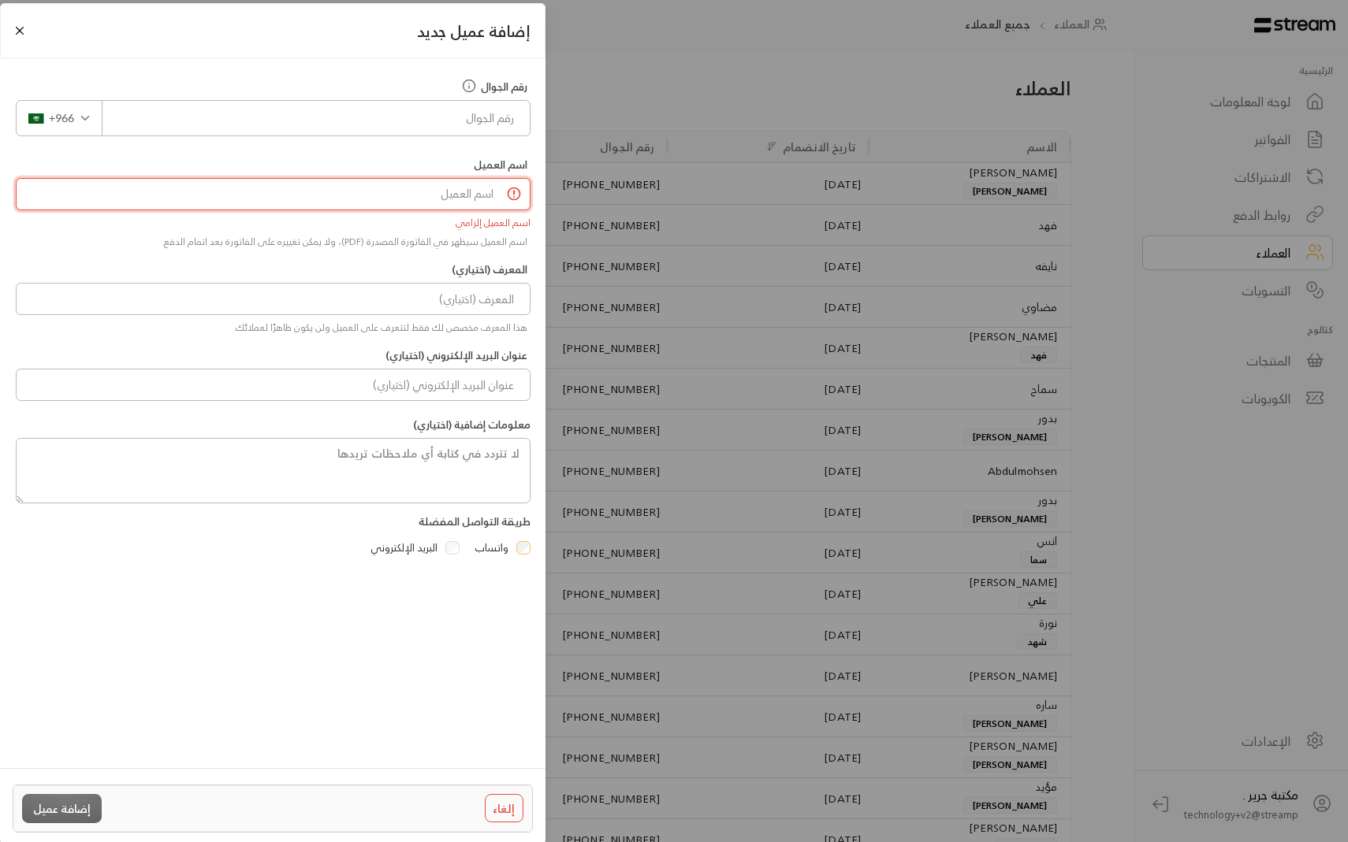
type input "ت"
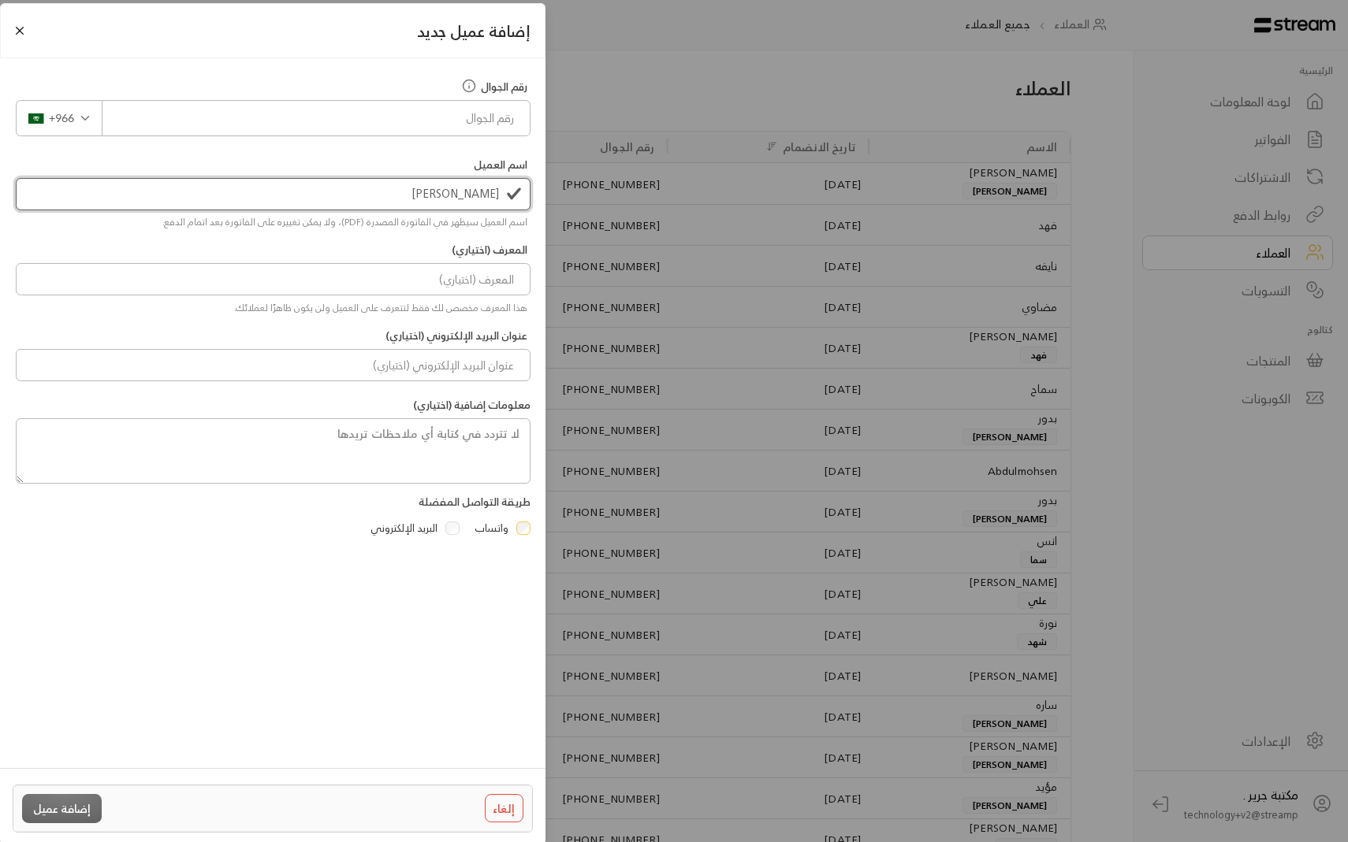
type input "[PERSON_NAME]"
click at [504, 299] on div "هذا المعرف مخصص لك فقط لتتعرف على العميل ولن يكون ظاهرًا لعملائك." at bounding box center [273, 306] width 510 height 20
click at [504, 286] on input at bounding box center [273, 279] width 515 height 32
click at [487, 322] on div "المعرف (اختياري) والد [PERSON_NAME] المعرف مخصص لك فقط لتتعرف على العميل ولن يك…" at bounding box center [273, 356] width 530 height 255
click at [441, 284] on input "والد [PERSON_NAME]" at bounding box center [273, 279] width 515 height 32
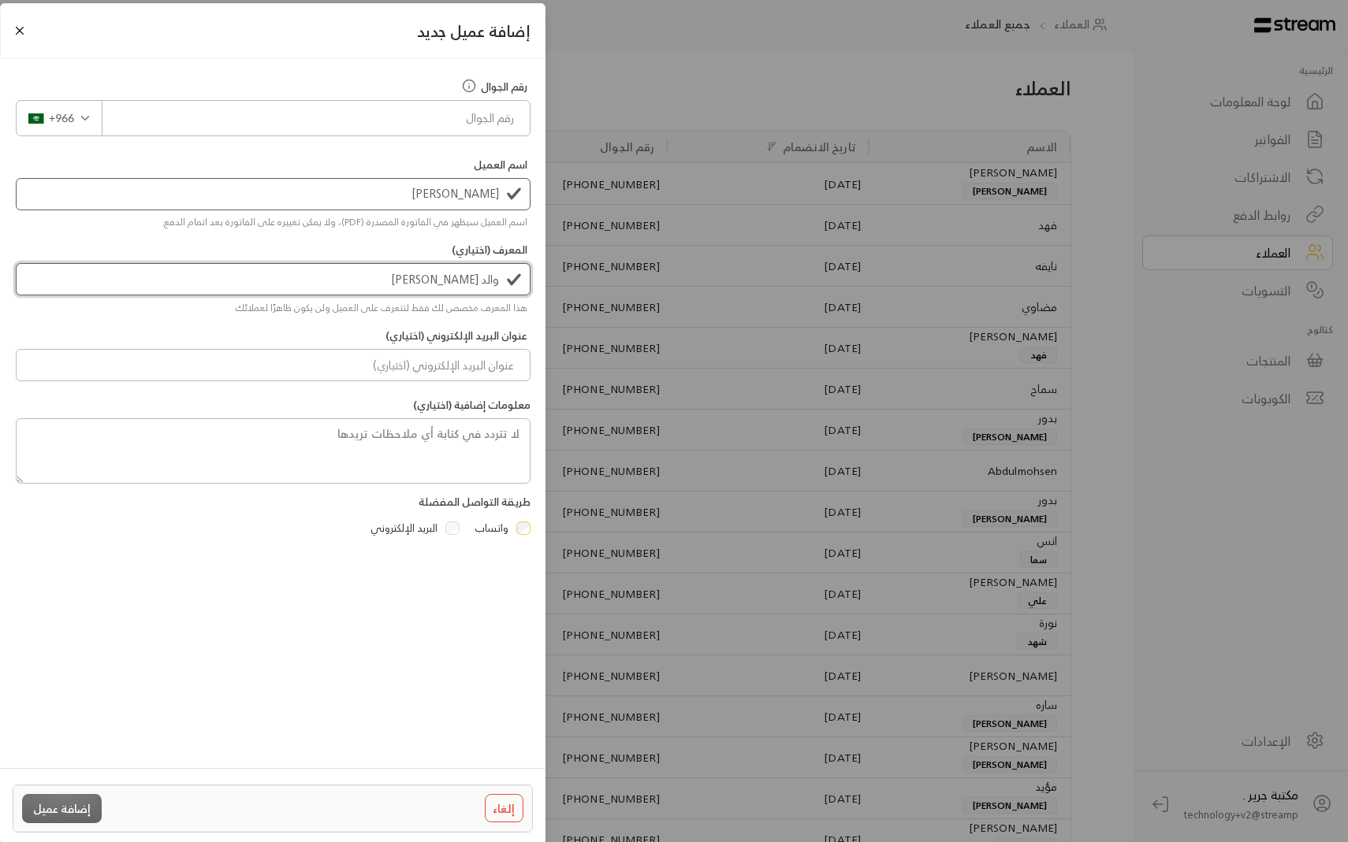
type input "والد [PERSON_NAME]"
click at [461, 242] on label "المعرف (اختياري)" at bounding box center [490, 250] width 76 height 16
click at [22, 31] on button "Close" at bounding box center [19, 30] width 17 height 17
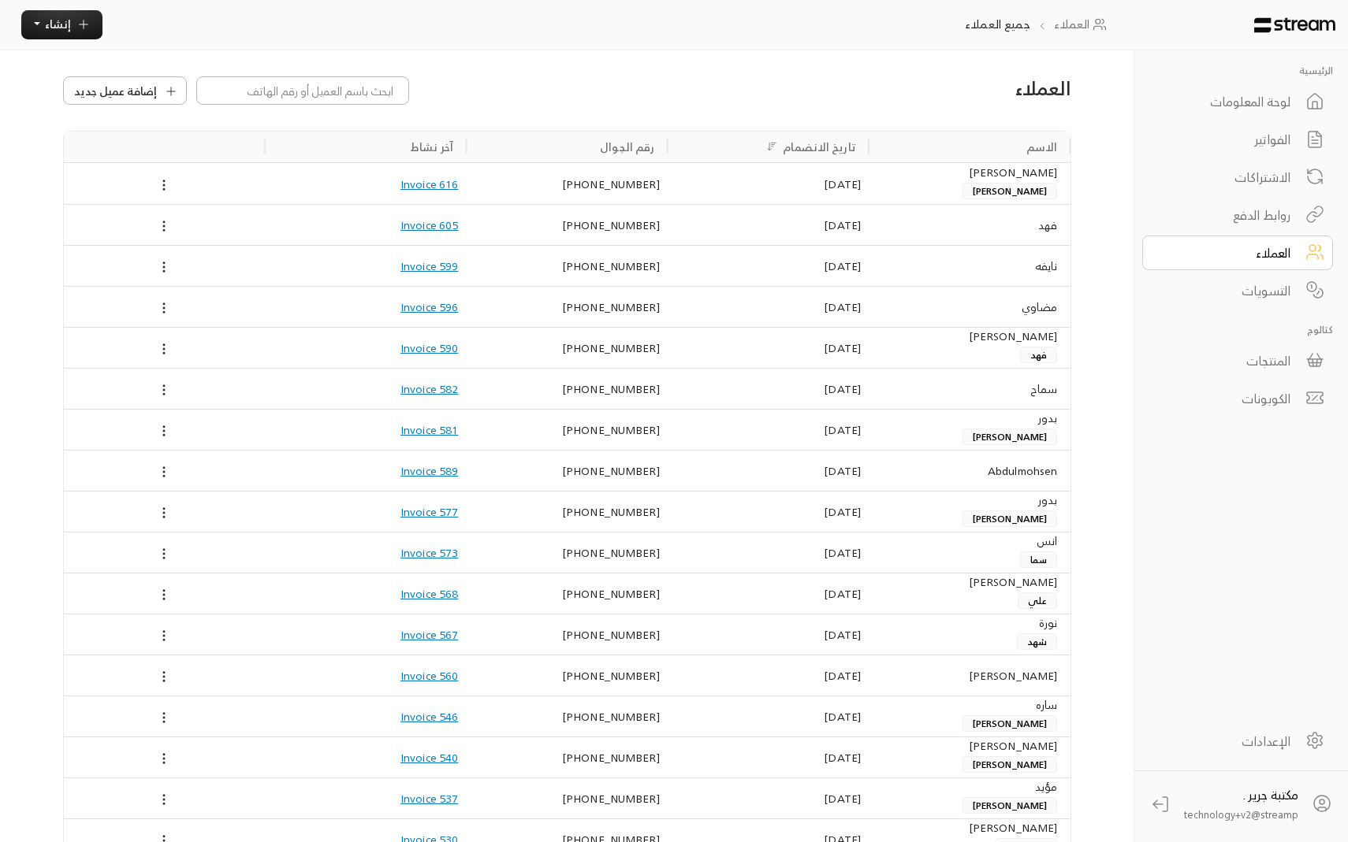
click at [1248, 218] on div "روابط الدفع" at bounding box center [1226, 215] width 127 height 19
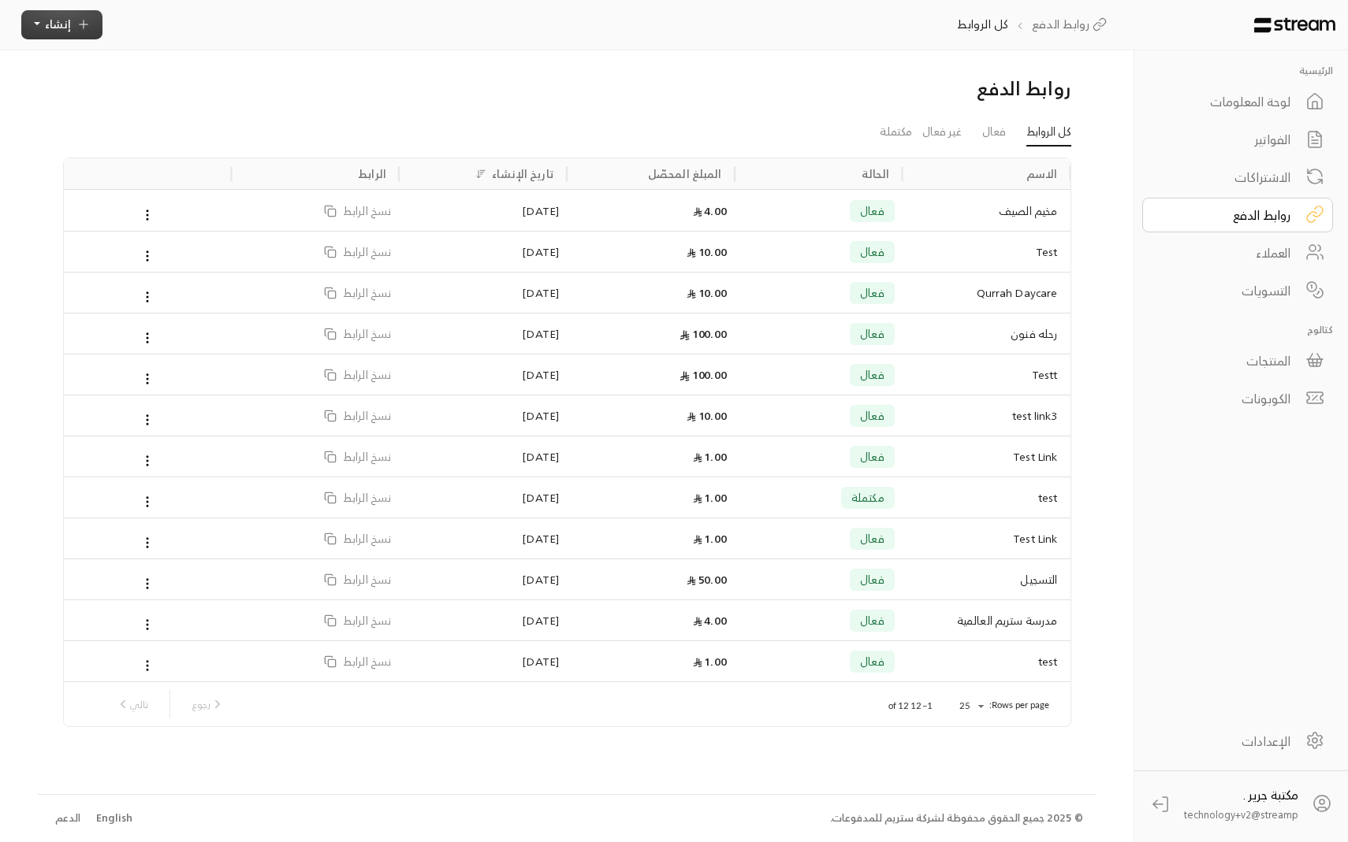
click at [46, 15] on span "إنشاء" at bounding box center [58, 24] width 26 height 20
click at [188, 218] on p "أنشئ رابطًا فريدًا لتحصيل المدفوعات من عدة عملاء." at bounding box center [134, 226] width 197 height 31
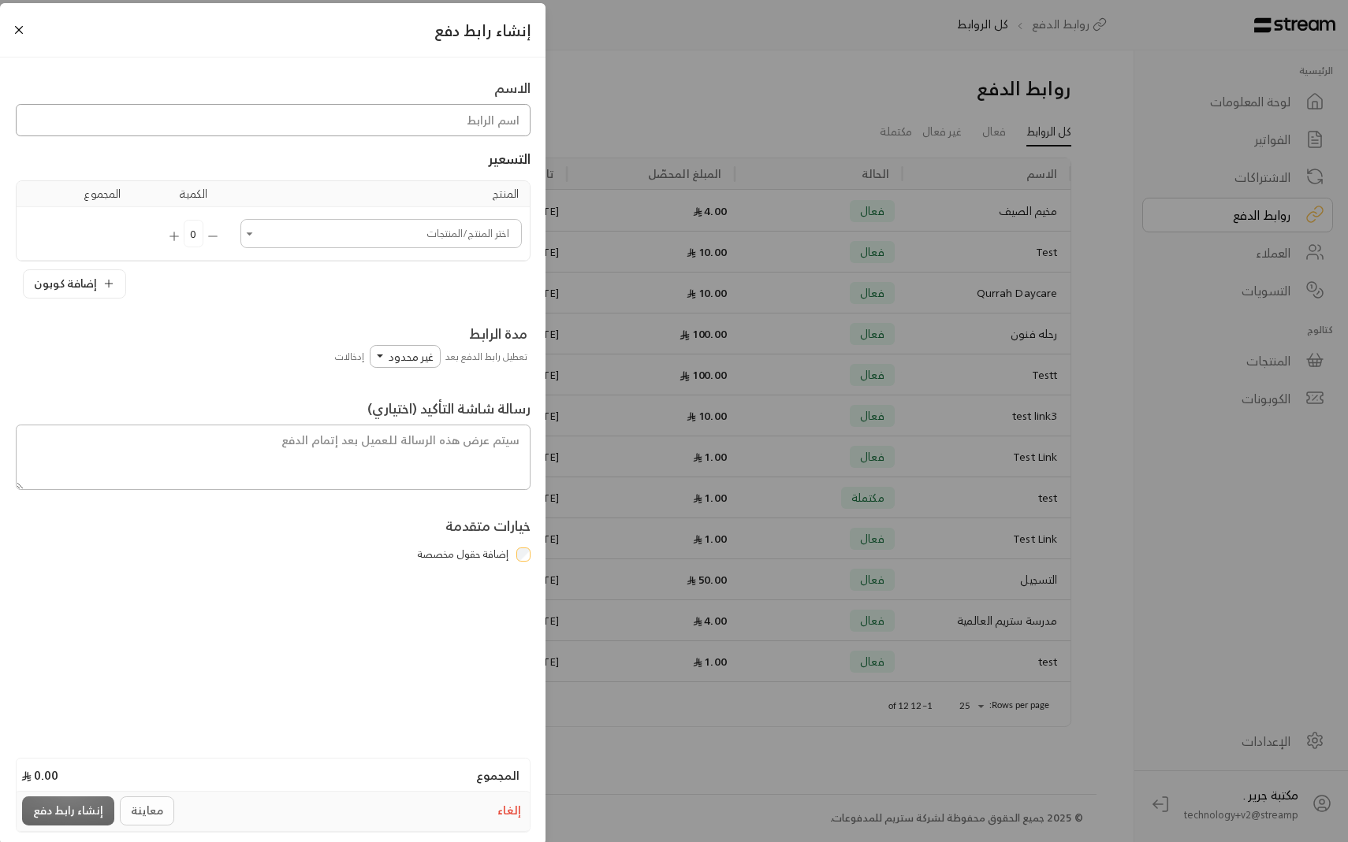
click at [374, 117] on input at bounding box center [273, 120] width 515 height 32
type input "رحله المخيم"
click at [383, 229] on input "اختر المنتج/المنتجات" at bounding box center [381, 233] width 277 height 24
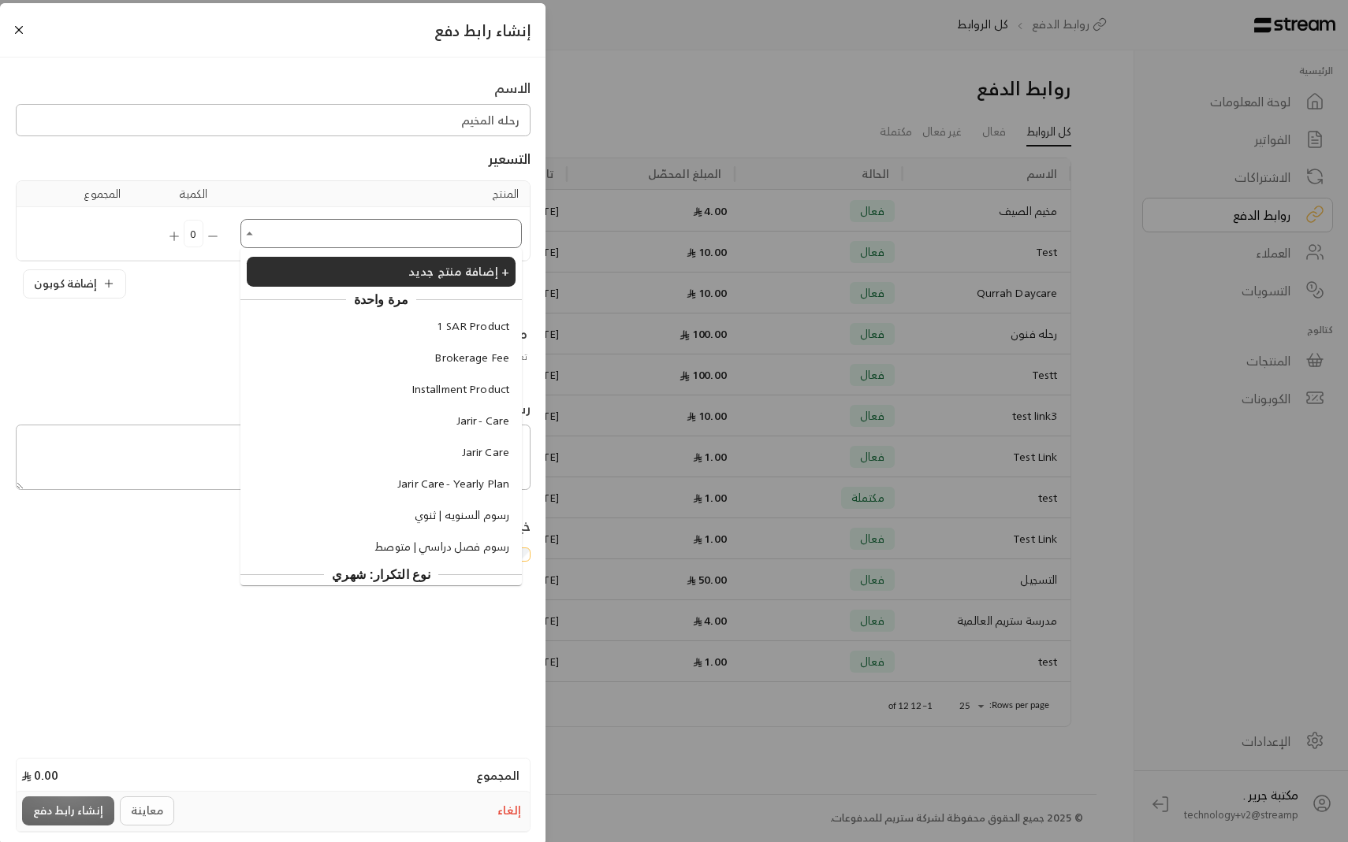
click at [477, 323] on span "1 SAR Product" at bounding box center [473, 326] width 73 height 17
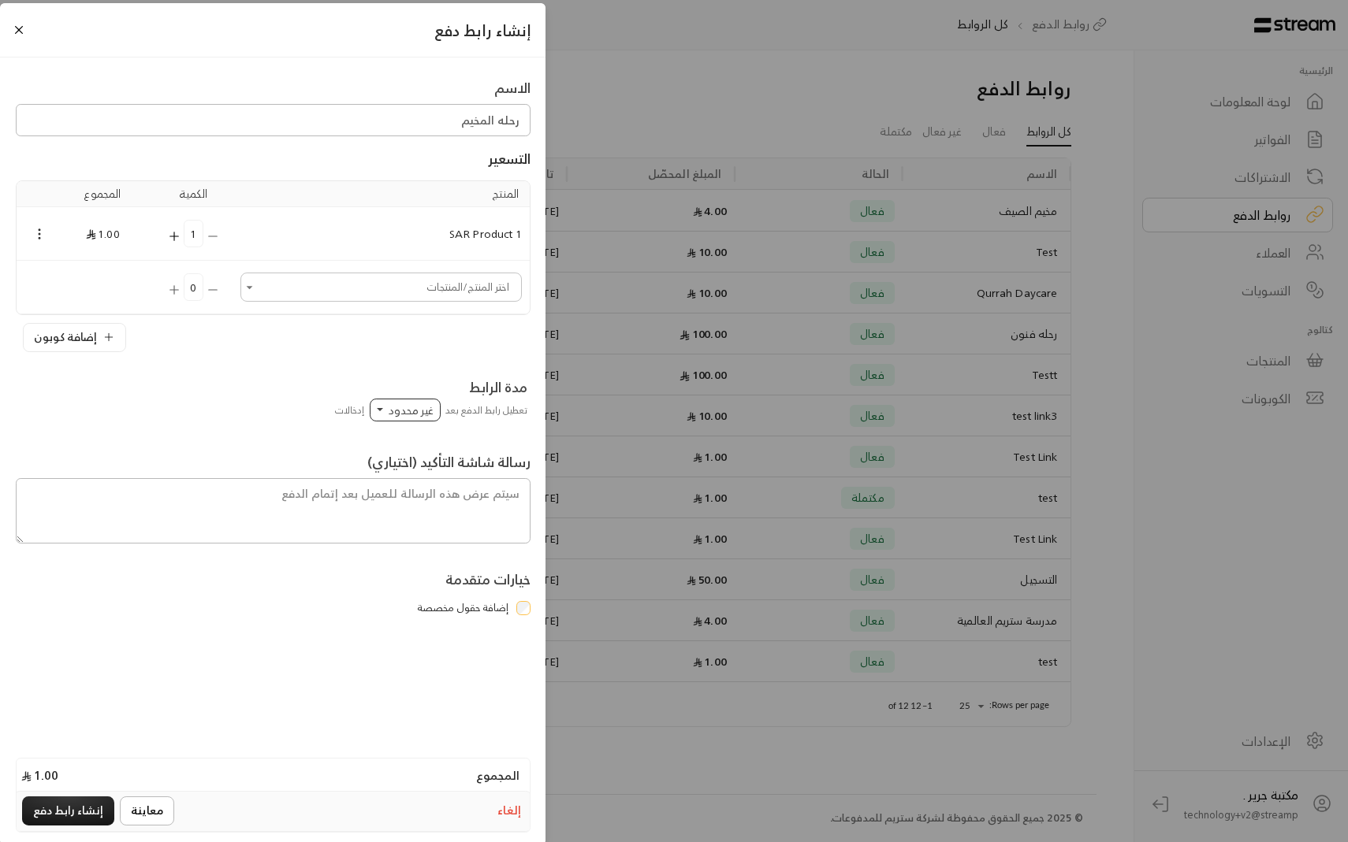
click at [404, 415] on span "غير محدود" at bounding box center [411, 410] width 45 height 20
click at [413, 561] on span "100" at bounding box center [408, 569] width 19 height 20
click at [481, 641] on input "text" at bounding box center [282, 639] width 449 height 27
type input "اسم الابن"
click at [455, 677] on div at bounding box center [282, 685] width 465 height 21
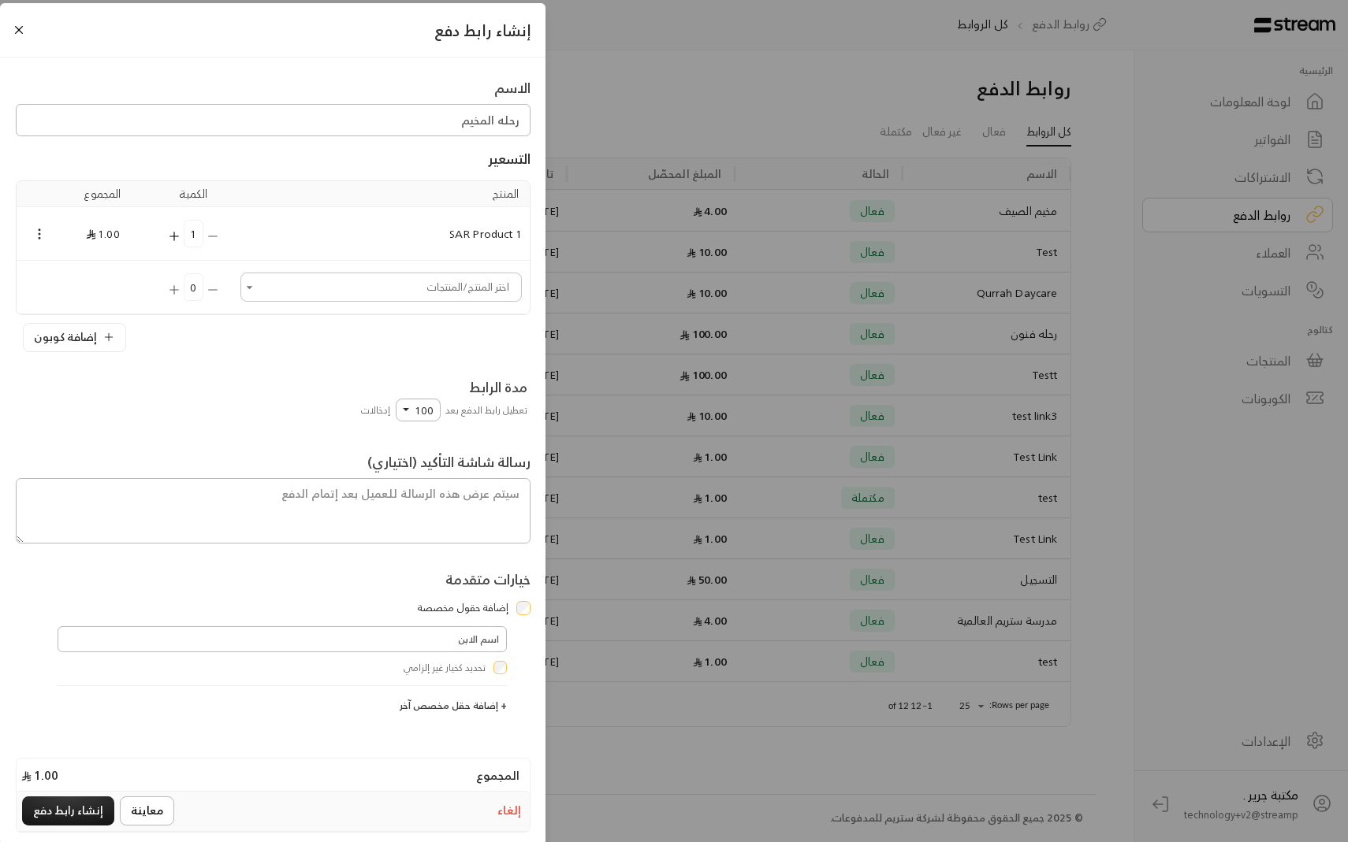
click at [470, 705] on button "+ إضافة حقل مخصص آخر" at bounding box center [453, 705] width 107 height 15
click at [467, 708] on input "text" at bounding box center [282, 713] width 449 height 27
type input "ا"
click at [45, 719] on div at bounding box center [29, 717] width 43 height 34
click at [40, 715] on icon at bounding box center [35, 712] width 14 height 14
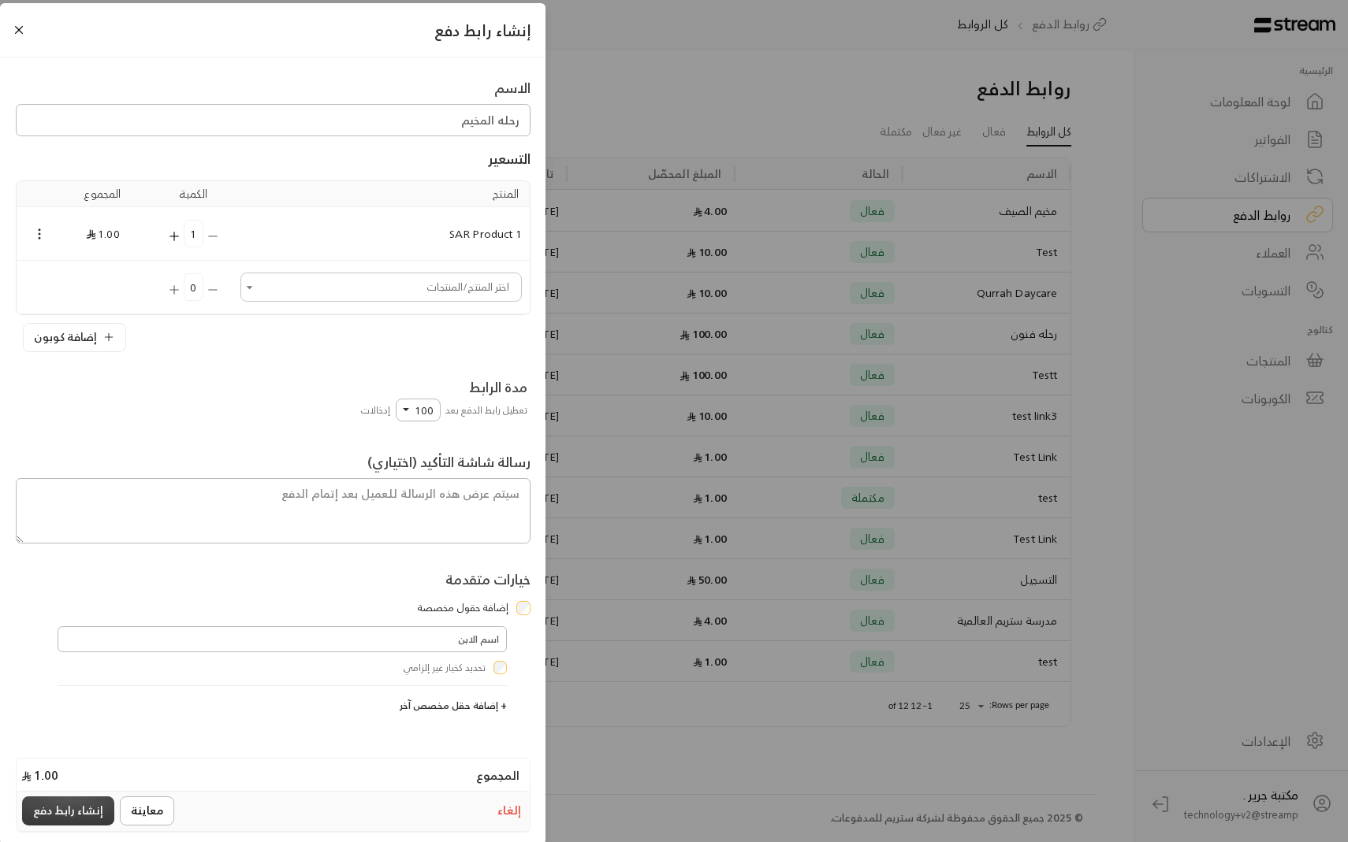
click at [94, 797] on button "إنشاء رابط دفع" at bounding box center [68, 811] width 92 height 29
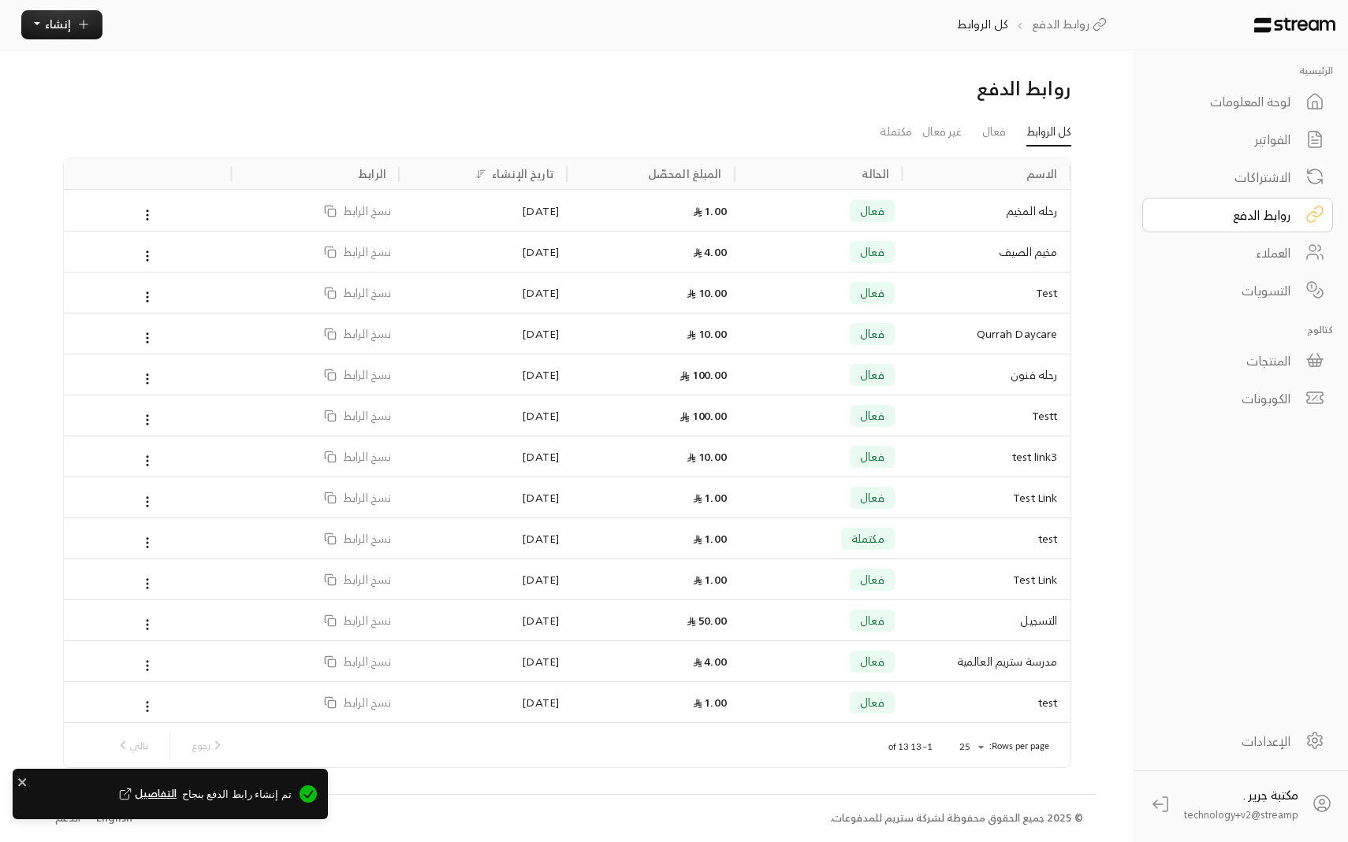
click at [942, 212] on div "رحله المخيم" at bounding box center [986, 211] width 142 height 40
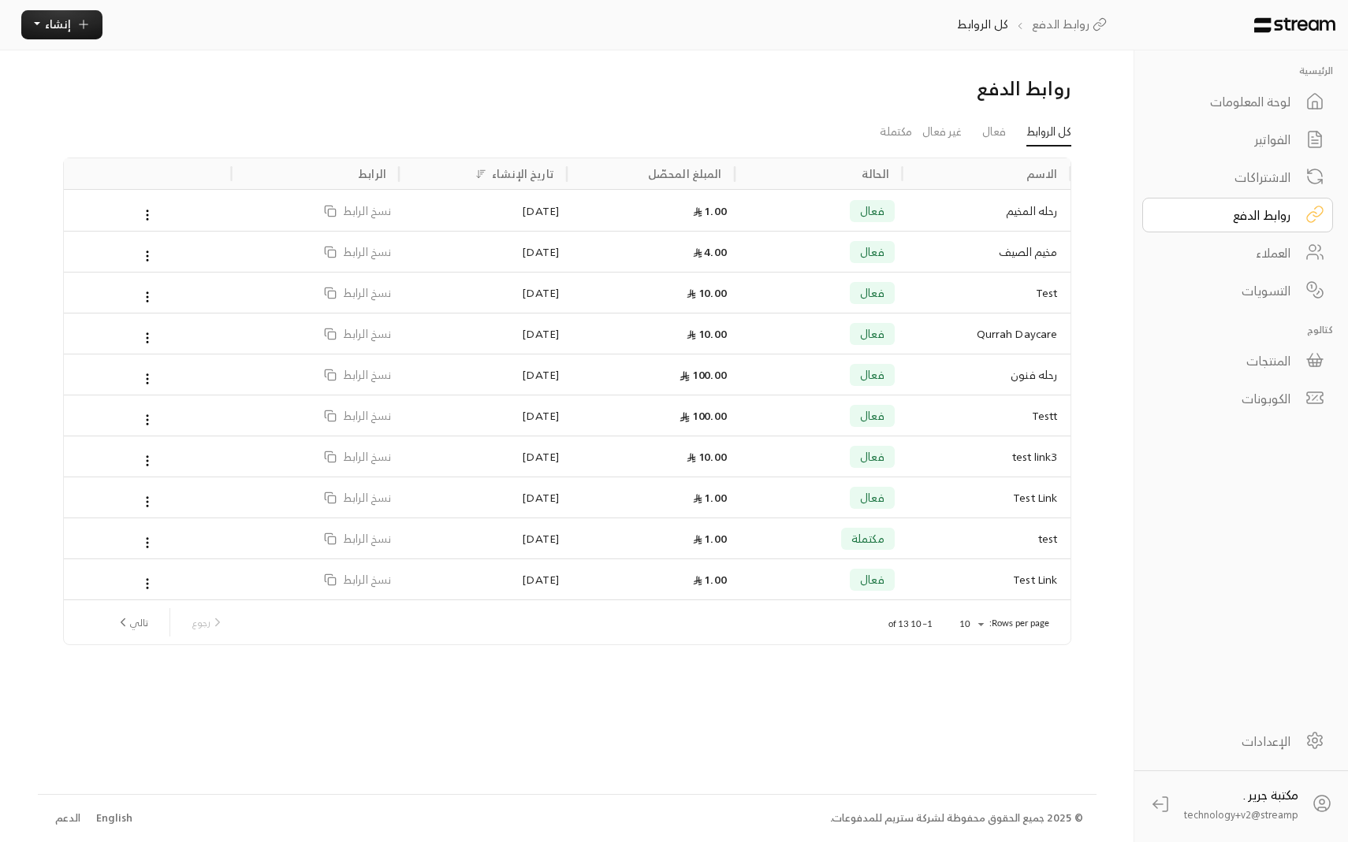
click at [837, 247] on div "فعال" at bounding box center [818, 252] width 152 height 40
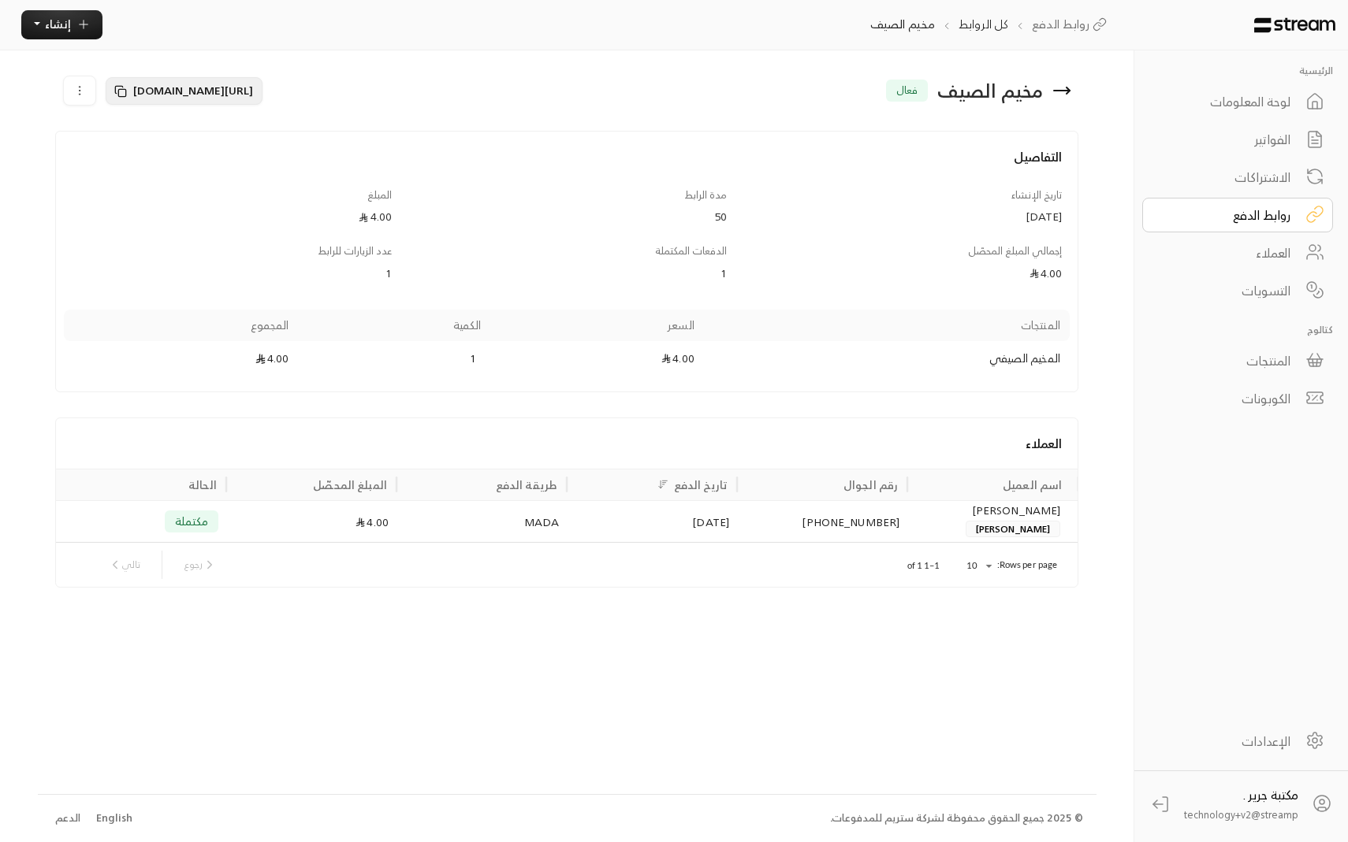
click at [193, 88] on span "[URL][DOMAIN_NAME]" at bounding box center [193, 90] width 120 height 20
click at [216, 94] on span "[URL][DOMAIN_NAME]" at bounding box center [193, 90] width 120 height 20
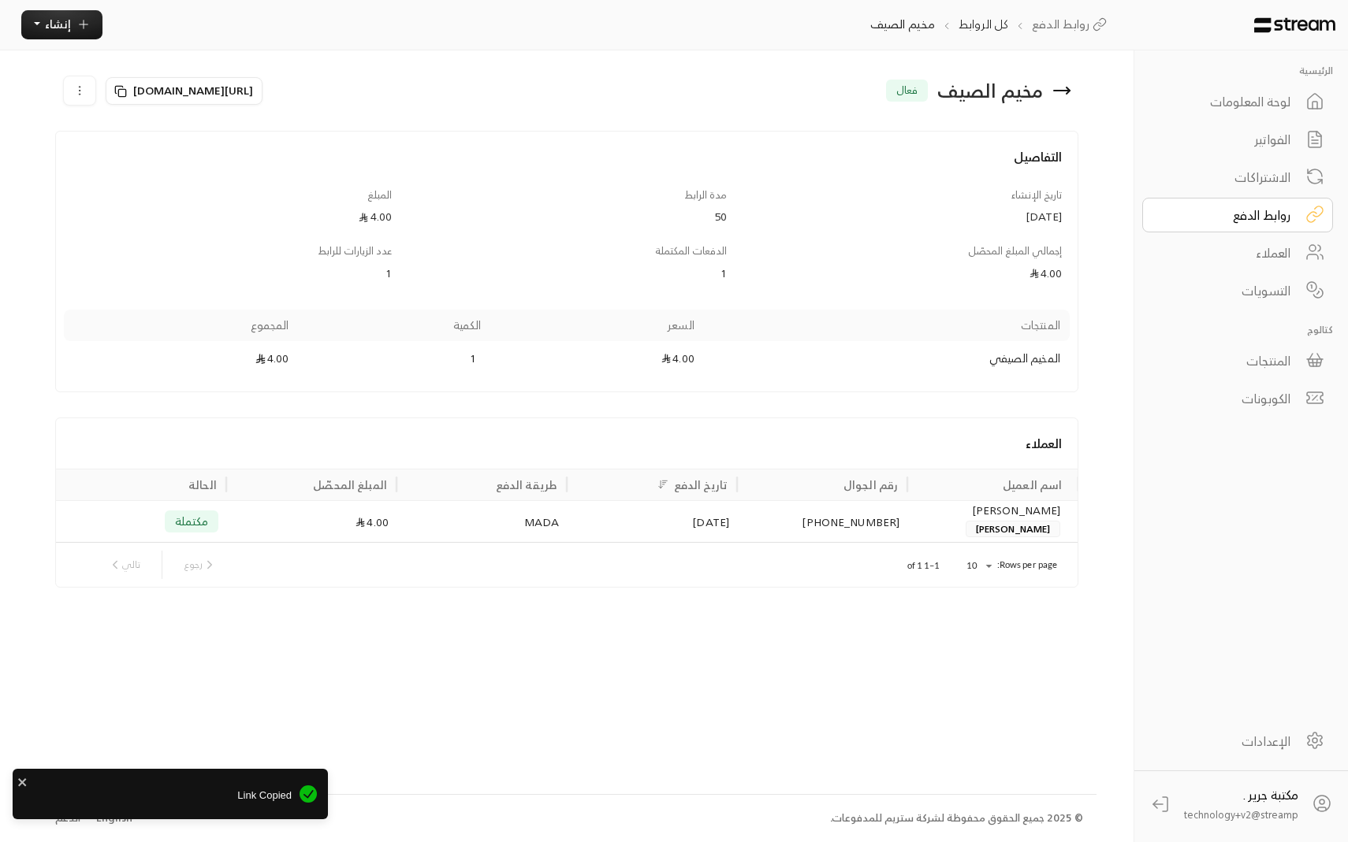
click at [1225, 218] on div "روابط الدفع" at bounding box center [1226, 215] width 127 height 19
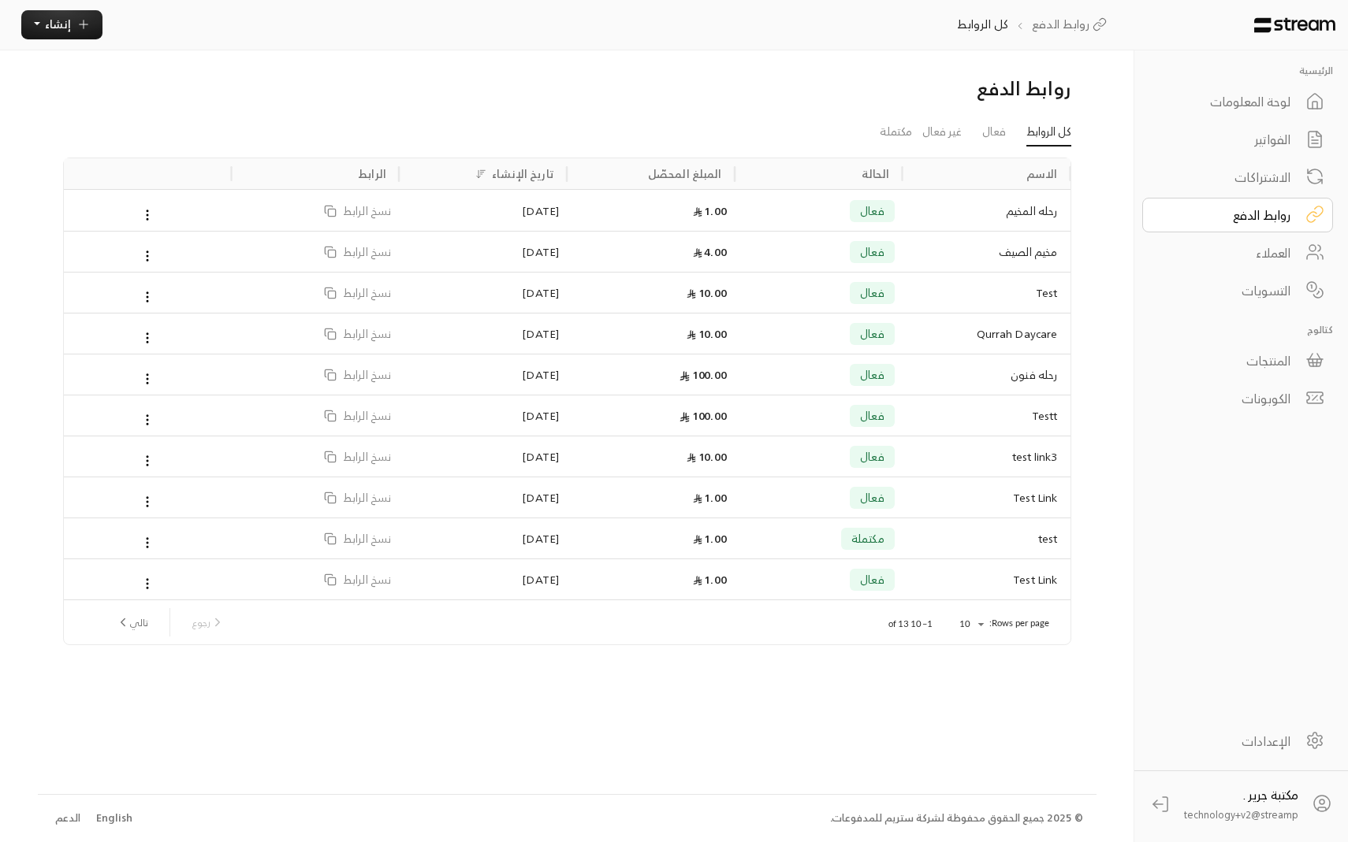
click at [945, 215] on div "رحله المخيم" at bounding box center [986, 211] width 142 height 40
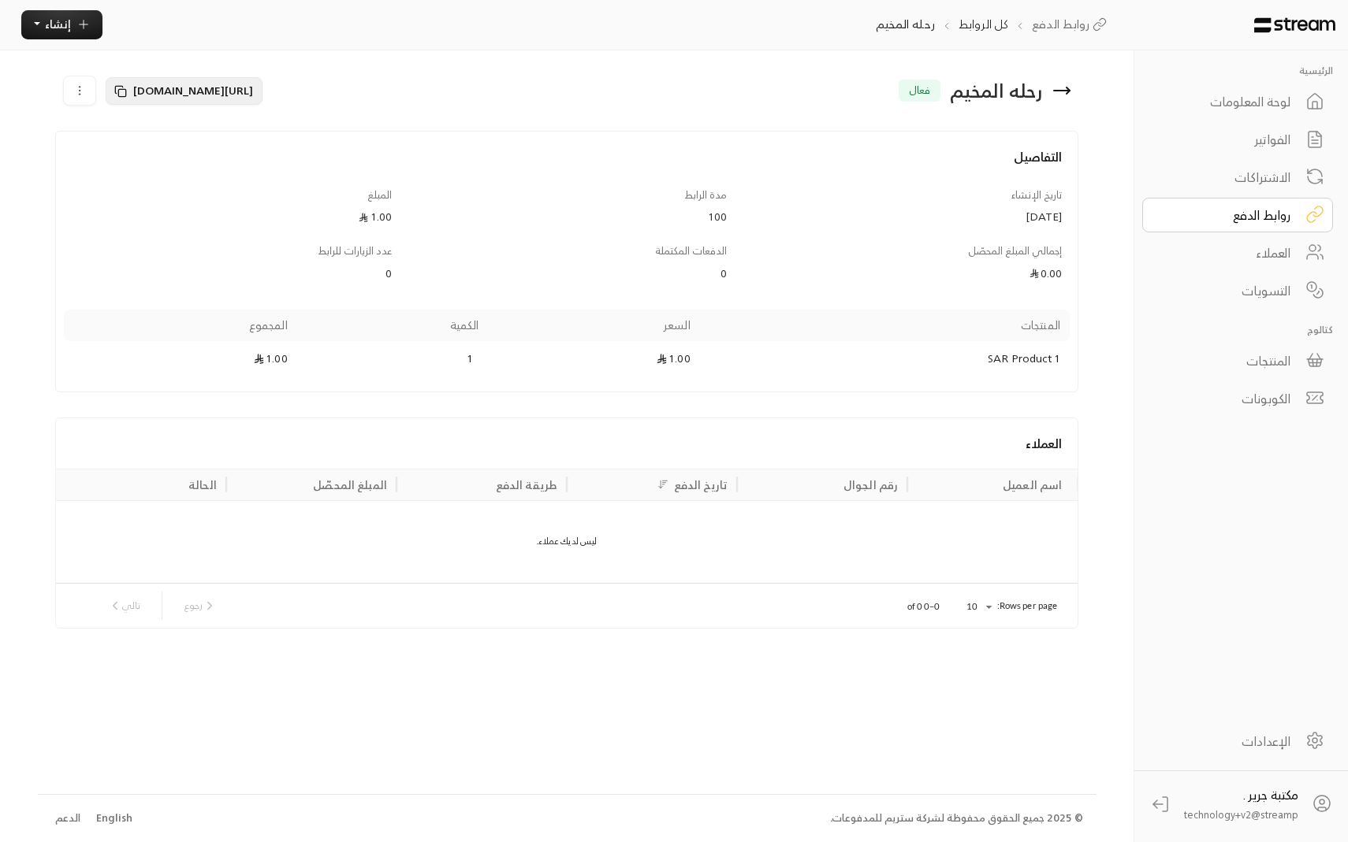
click at [136, 93] on span "[URL][DOMAIN_NAME]" at bounding box center [193, 90] width 120 height 20
click at [1209, 214] on div "روابط الدفع" at bounding box center [1226, 215] width 127 height 19
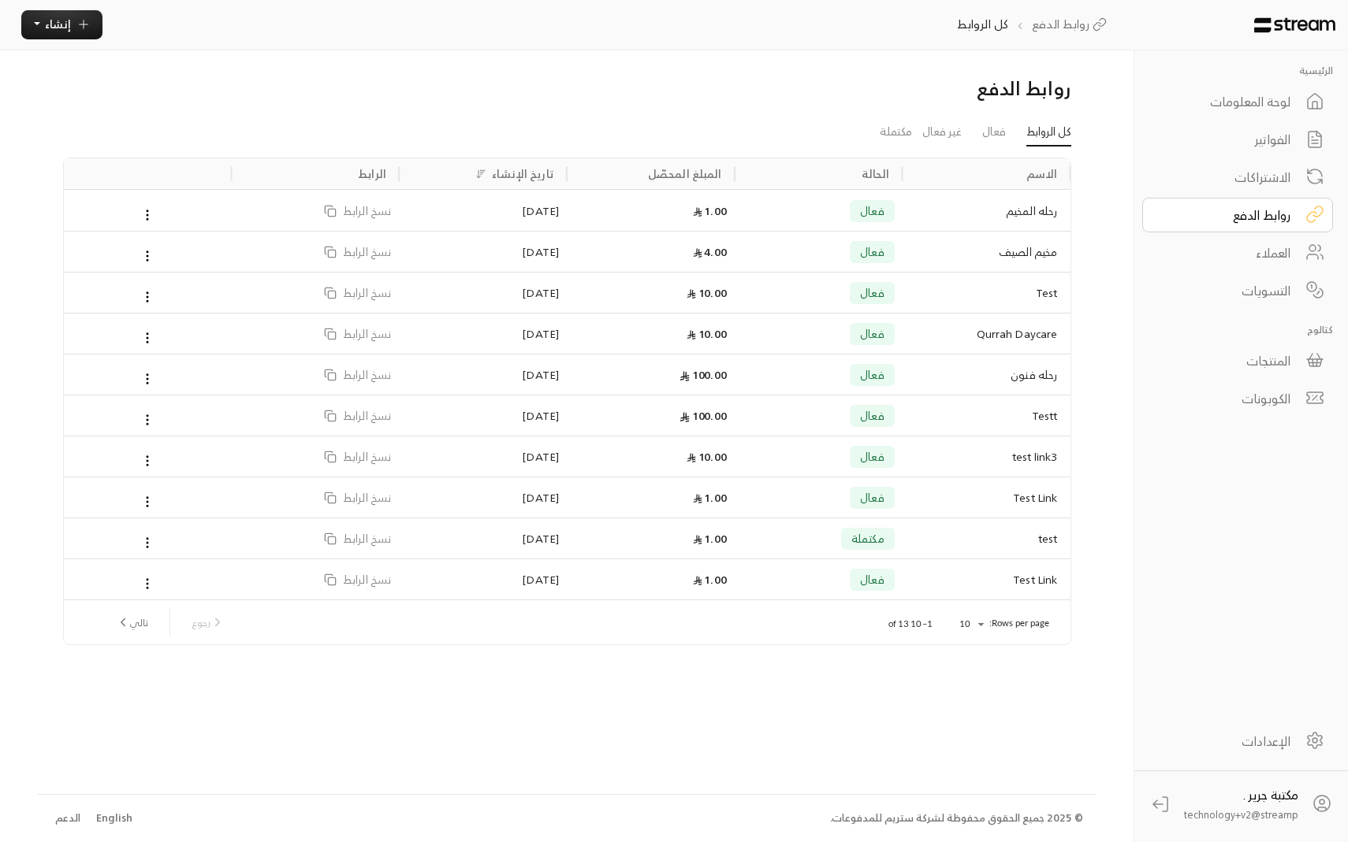
click at [929, 251] on div "مخيم الصيف" at bounding box center [986, 252] width 142 height 40
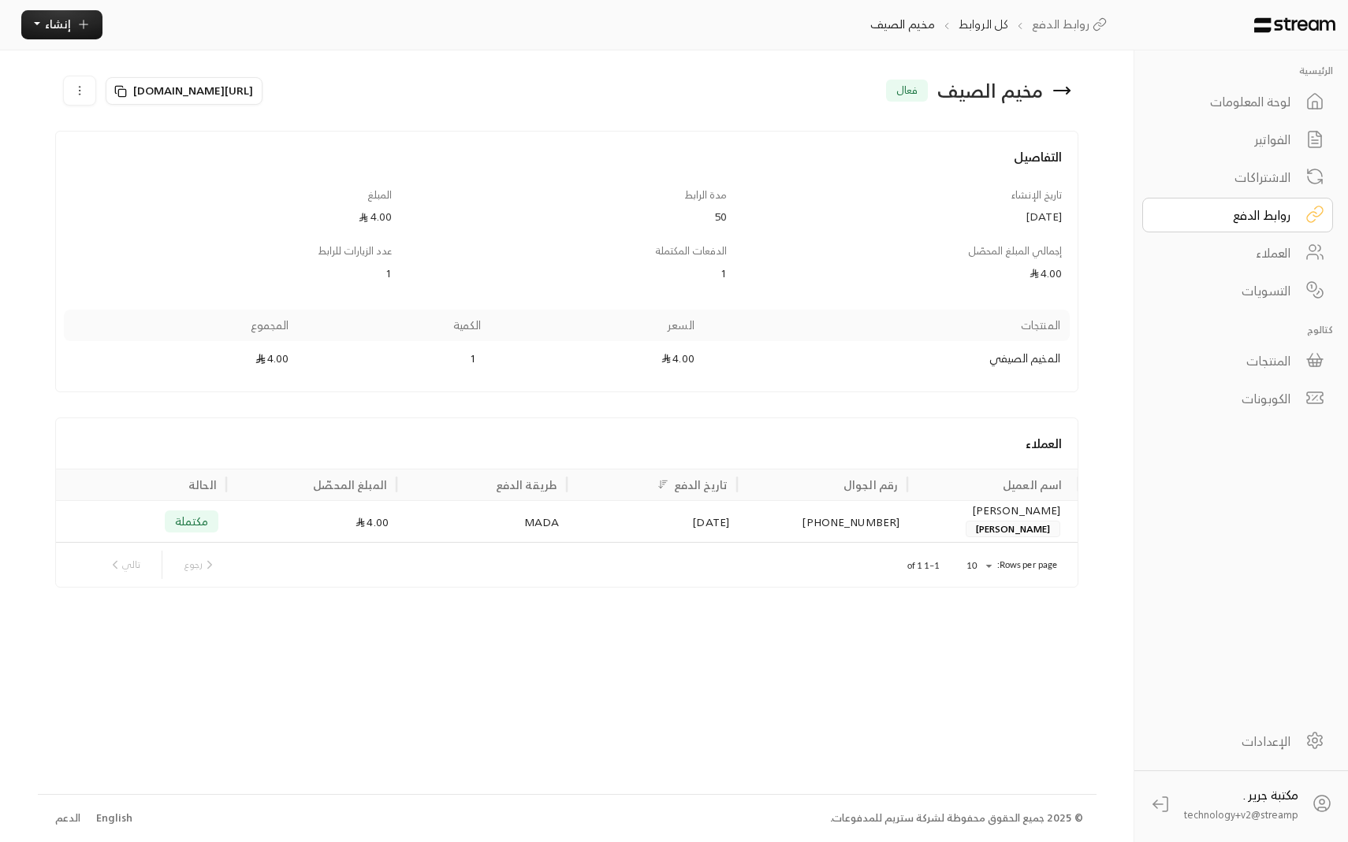
click at [1234, 92] on div "لوحة المعلومات" at bounding box center [1226, 101] width 127 height 19
